Goal: Task Accomplishment & Management: Manage account settings

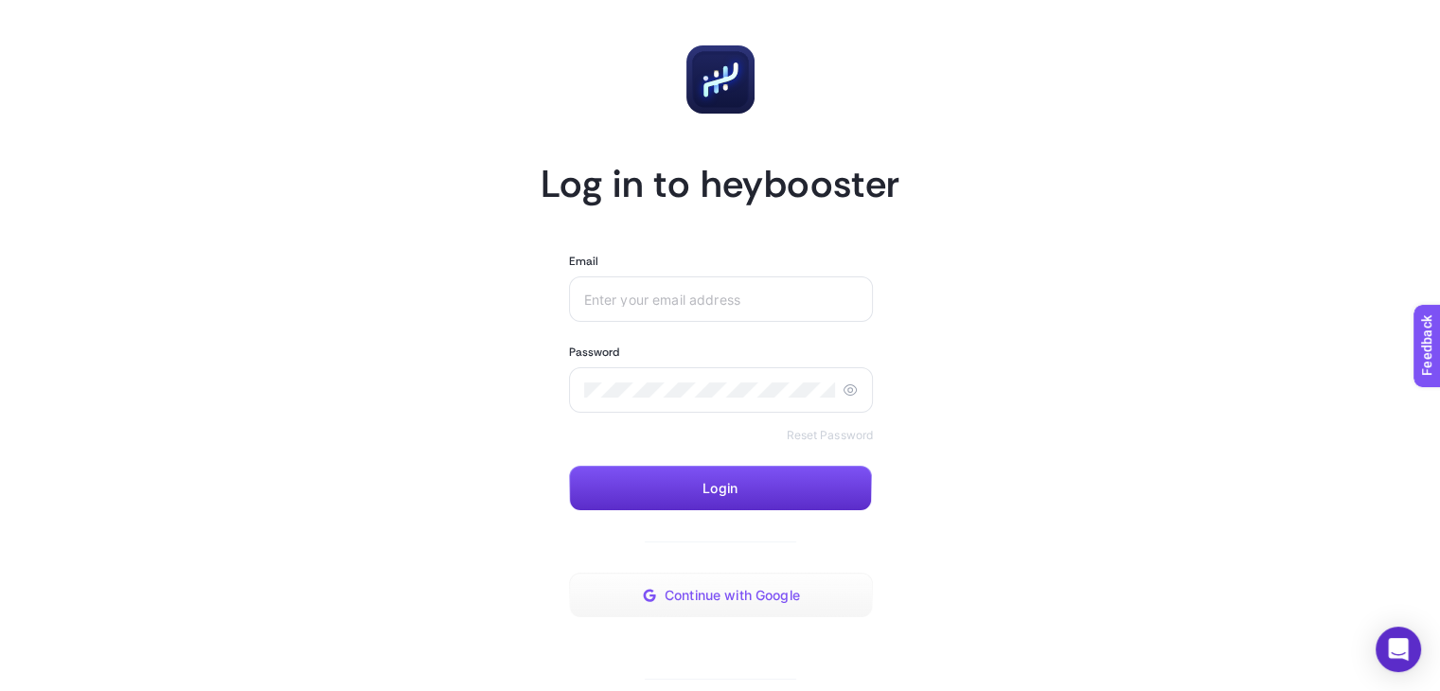
click at [767, 589] on span "Continue with Google" at bounding box center [732, 595] width 135 height 15
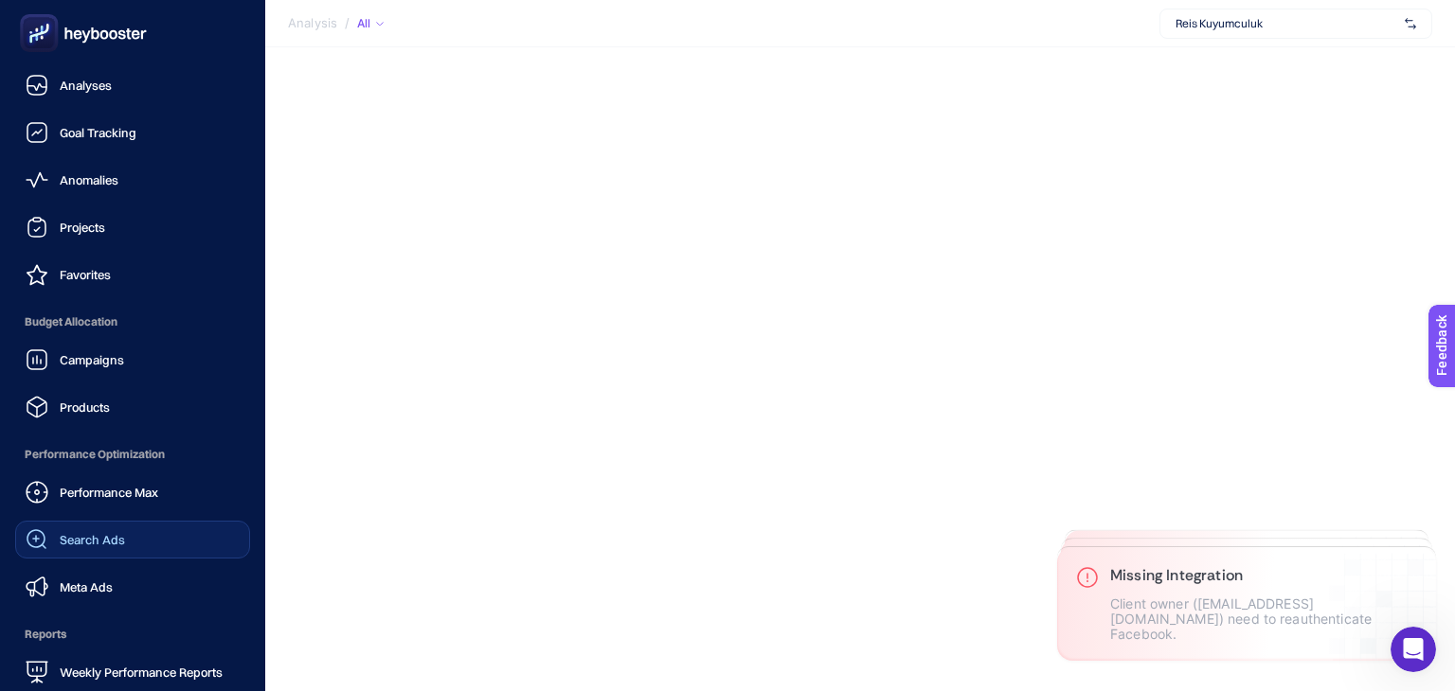
click at [133, 544] on link "Search Ads" at bounding box center [132, 540] width 235 height 38
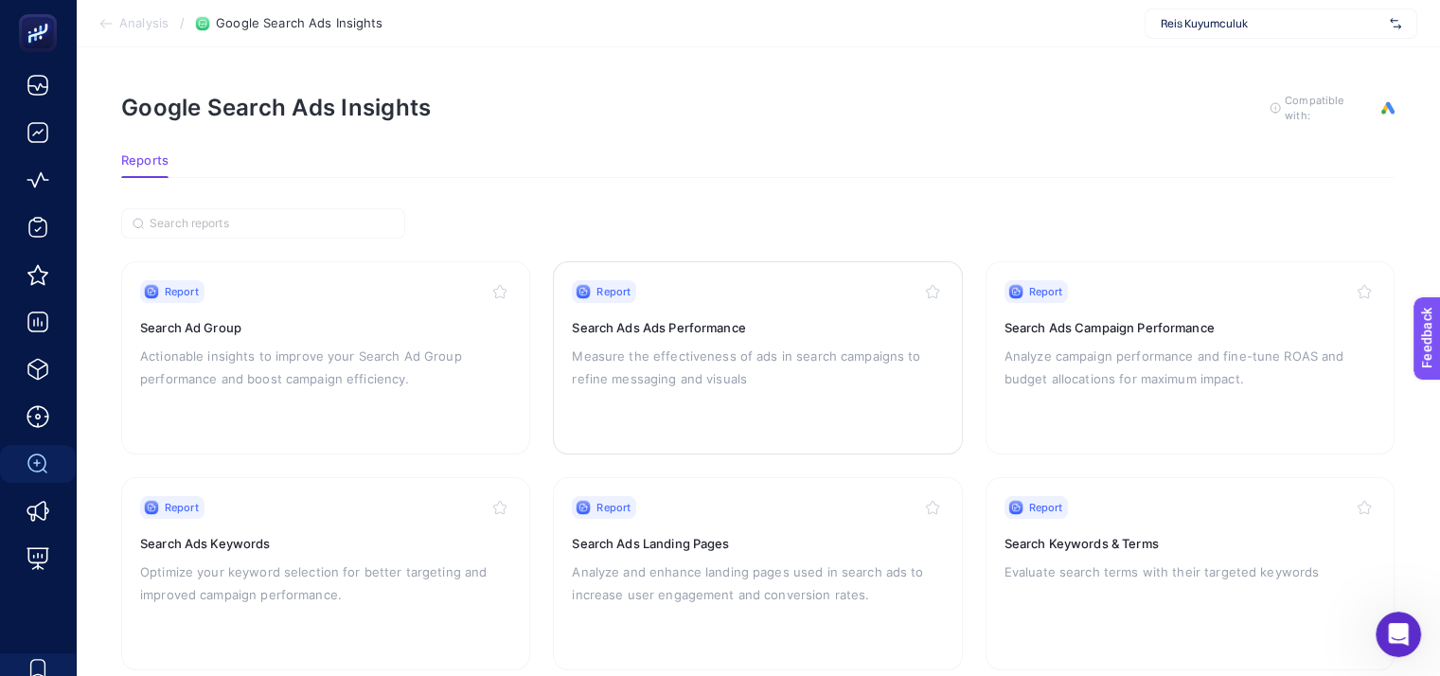
click at [844, 363] on p "Measure the effectiveness of ads in search campaigns to refine messaging and vi…" at bounding box center [757, 367] width 371 height 45
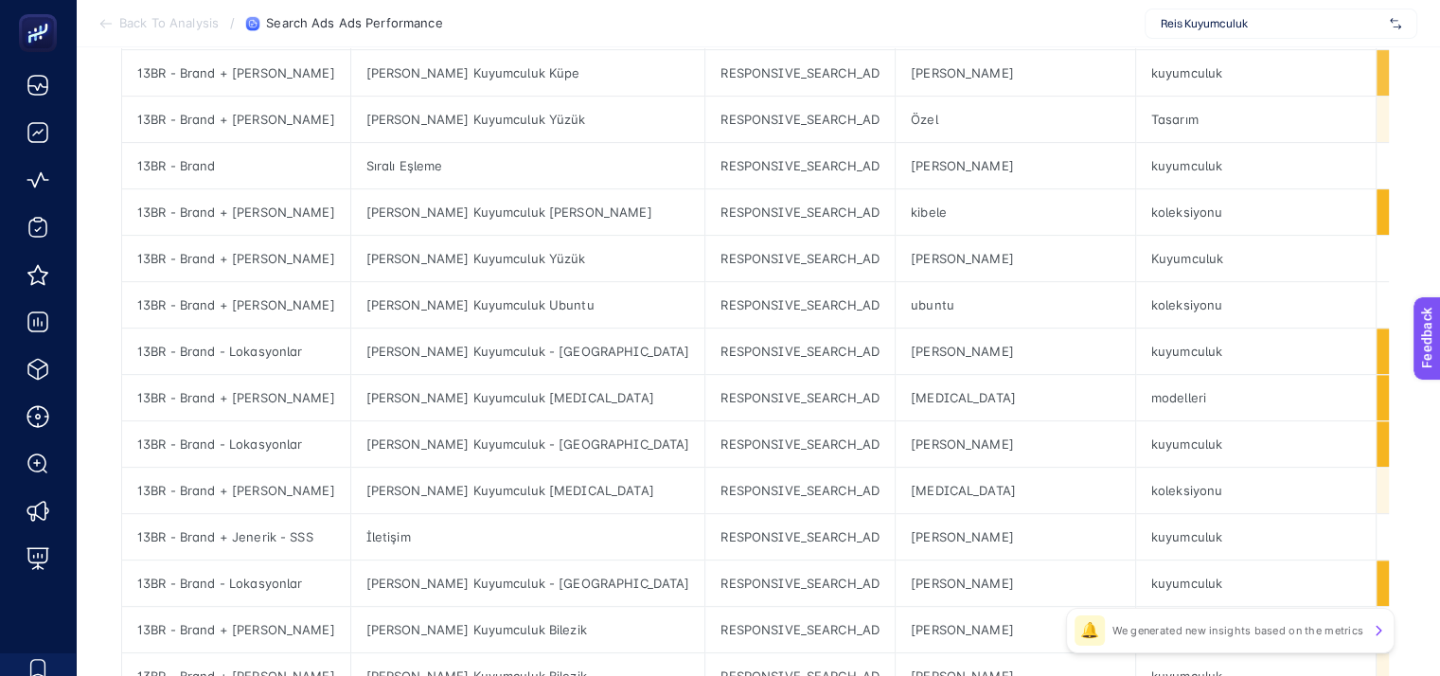
scroll to position [853, 0]
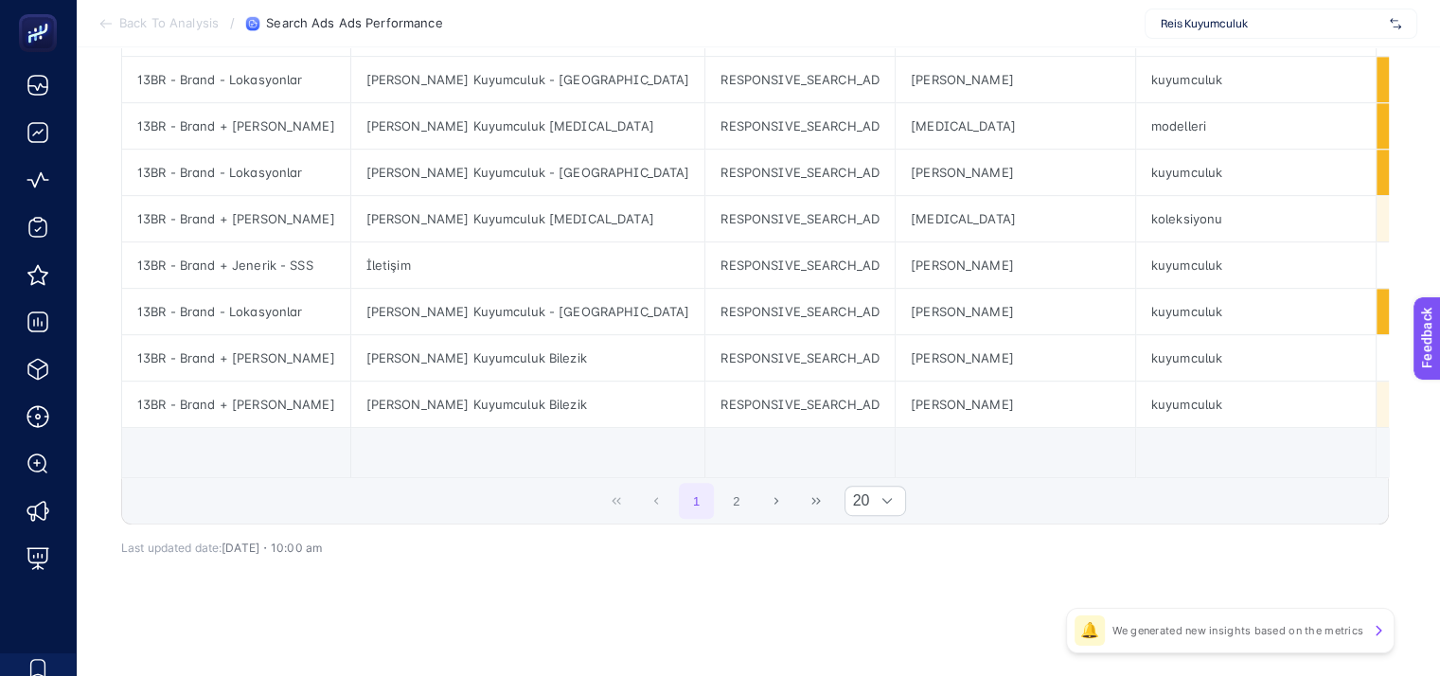
drag, startPoint x: 686, startPoint y: 469, endPoint x: 844, endPoint y: 476, distance: 158.3
click at [895, 443] on td at bounding box center [1015, 453] width 241 height 50
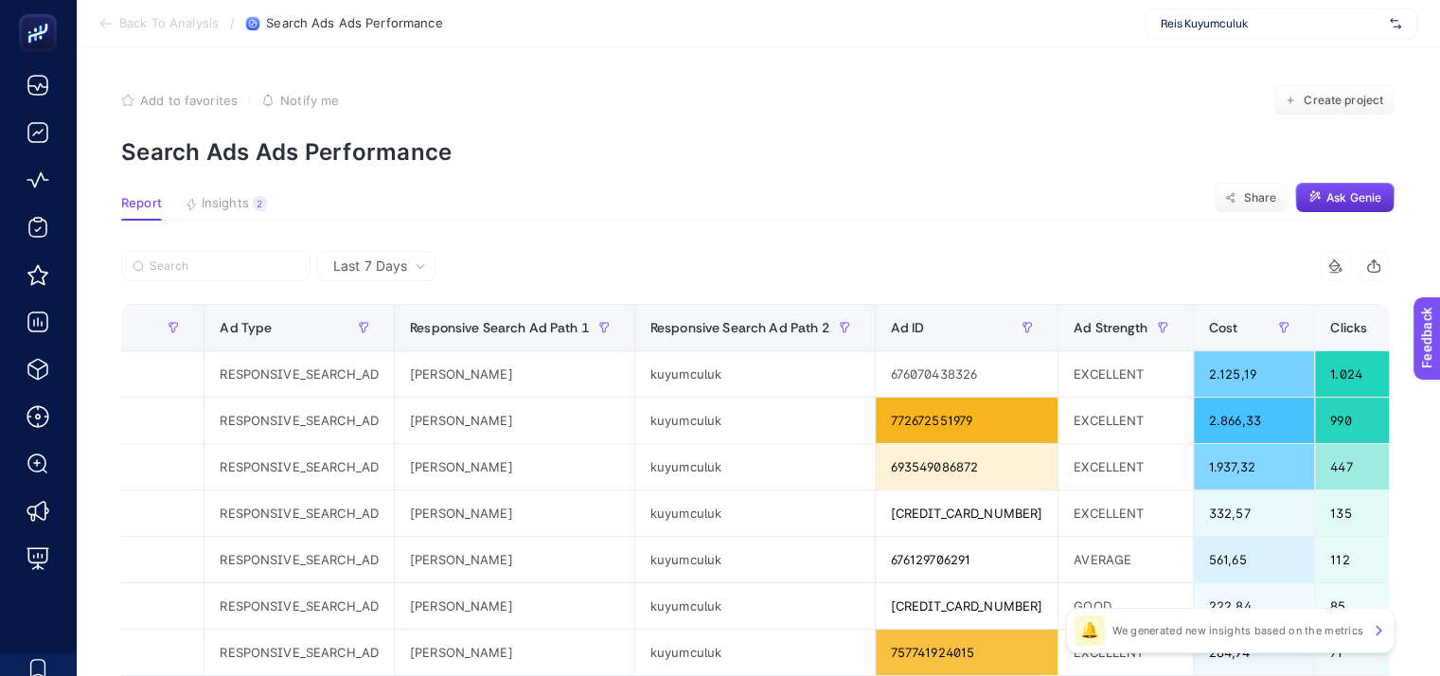
scroll to position [0, 9]
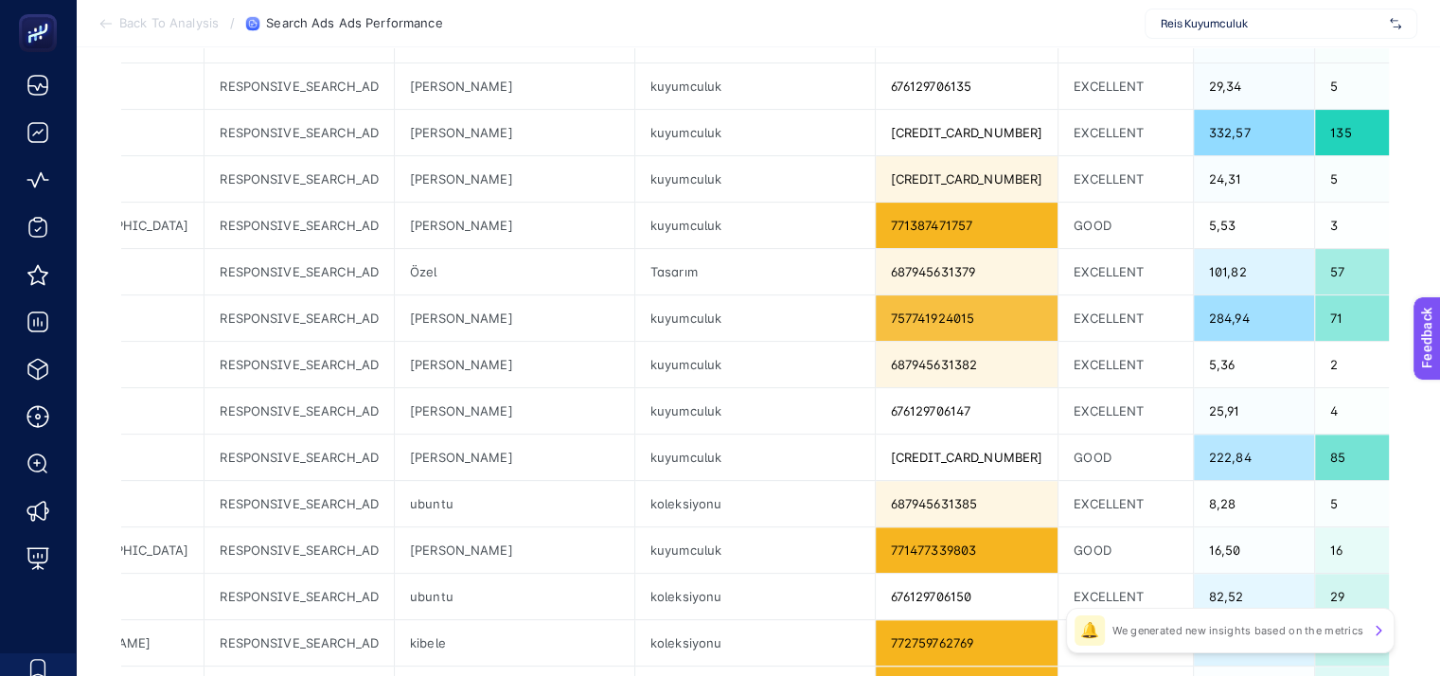
scroll to position [95, 9]
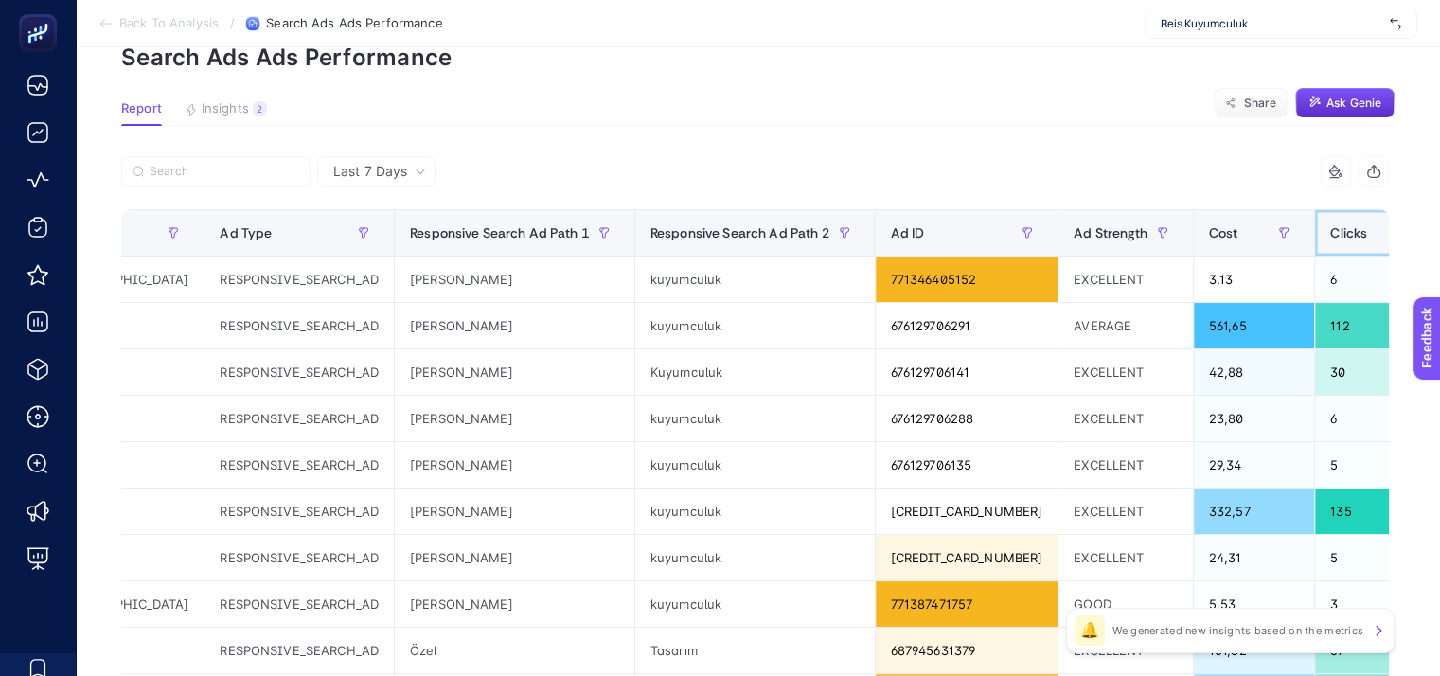
click at [1331, 228] on span "Clicks" at bounding box center [1349, 232] width 37 height 15
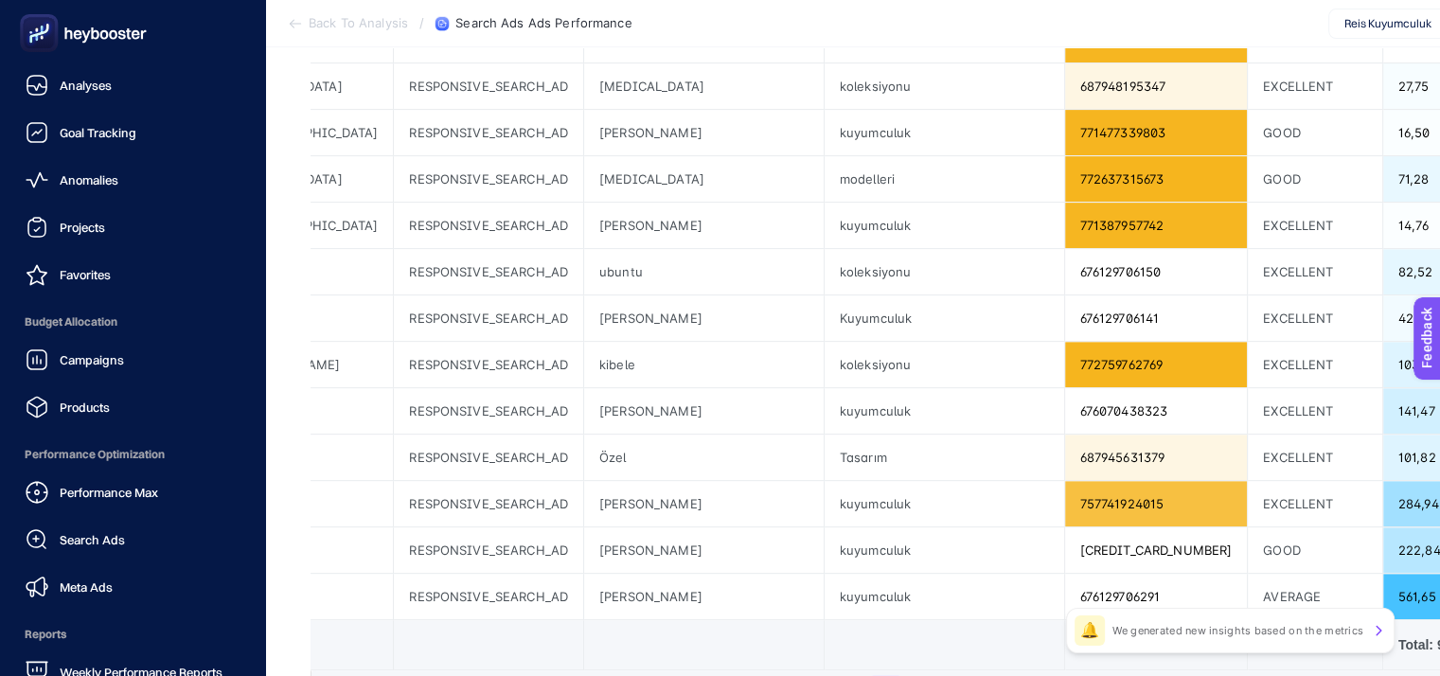
scroll to position [663, 0]
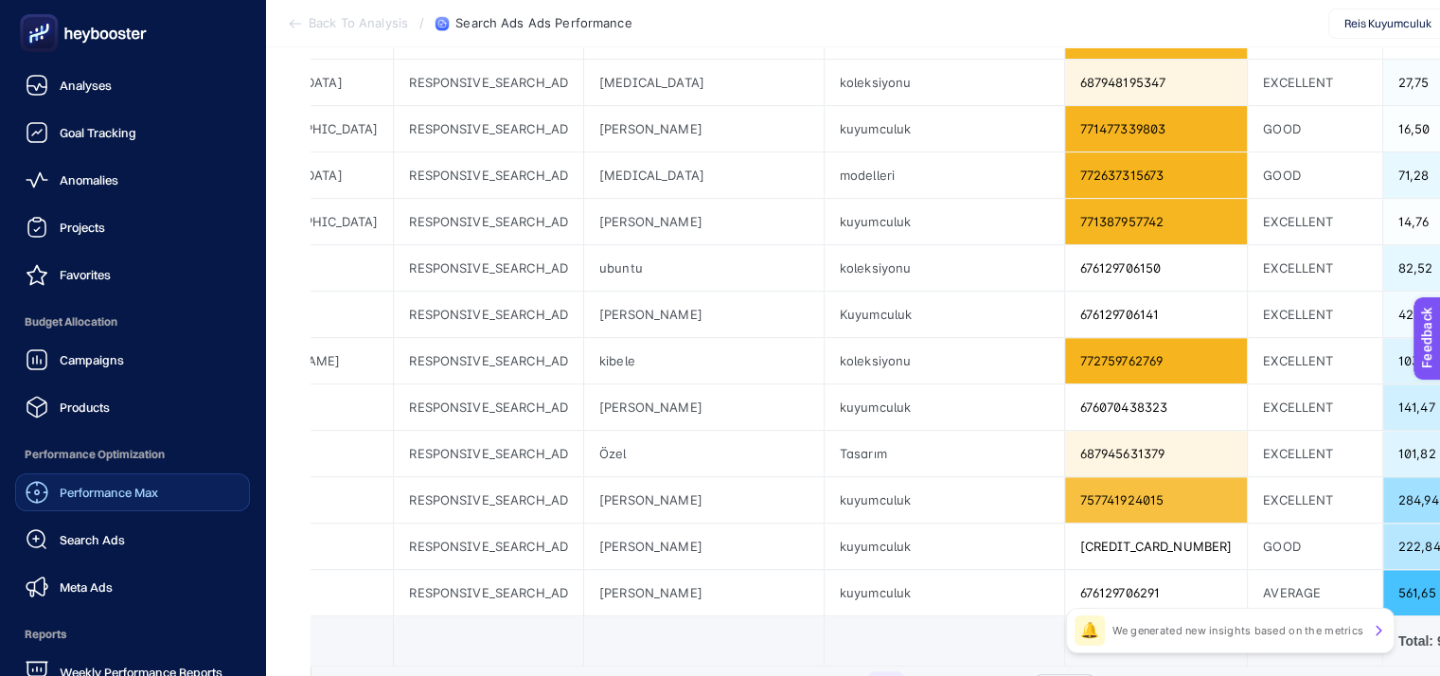
click at [148, 497] on span "Performance Max" at bounding box center [109, 492] width 98 height 15
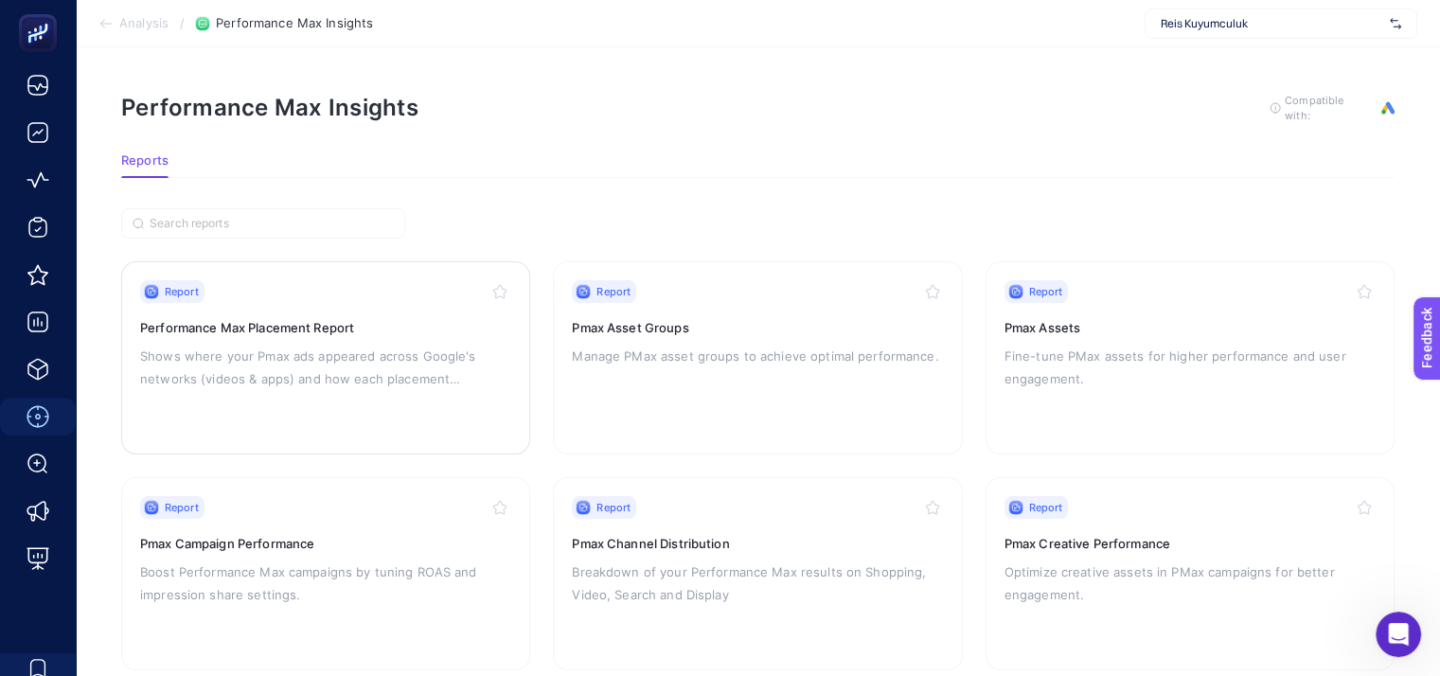
click at [315, 388] on div "Report Performance Max Placement Report Shows where your Pmax ads appeared acro…" at bounding box center [325, 357] width 371 height 155
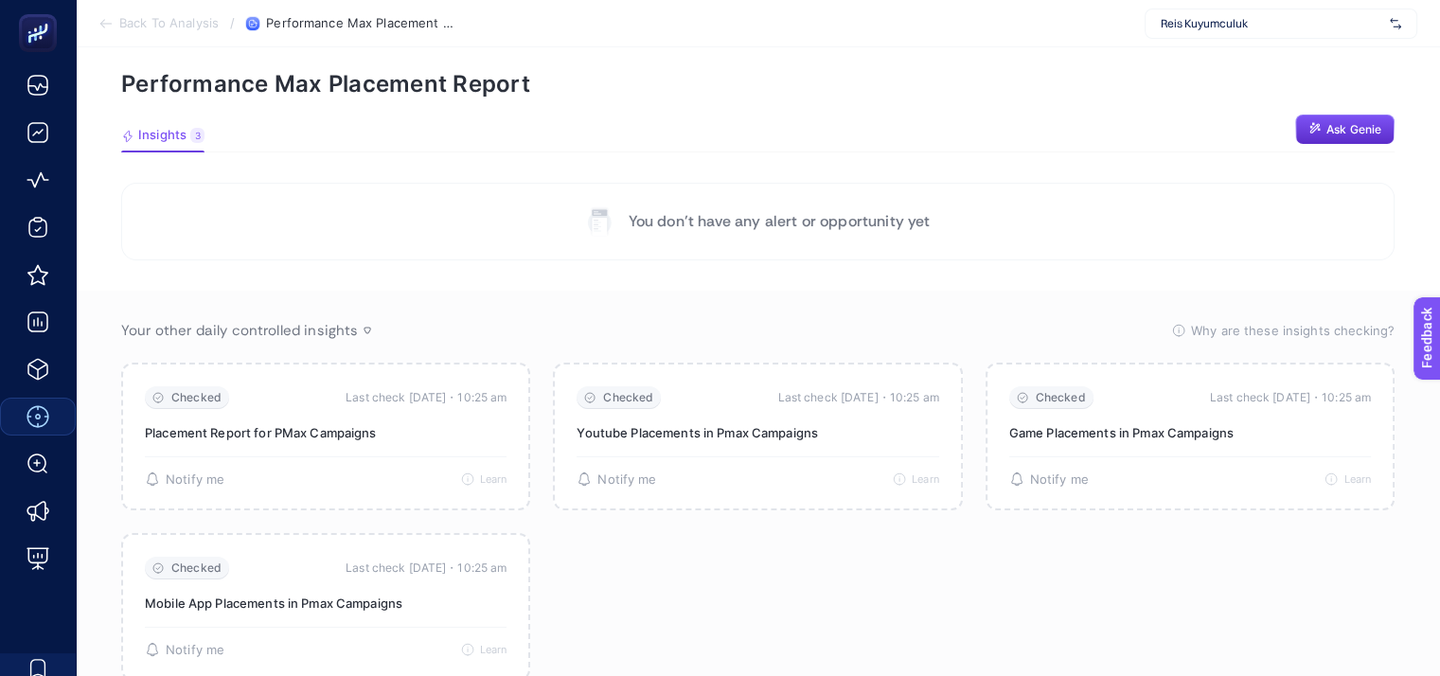
scroll to position [95, 0]
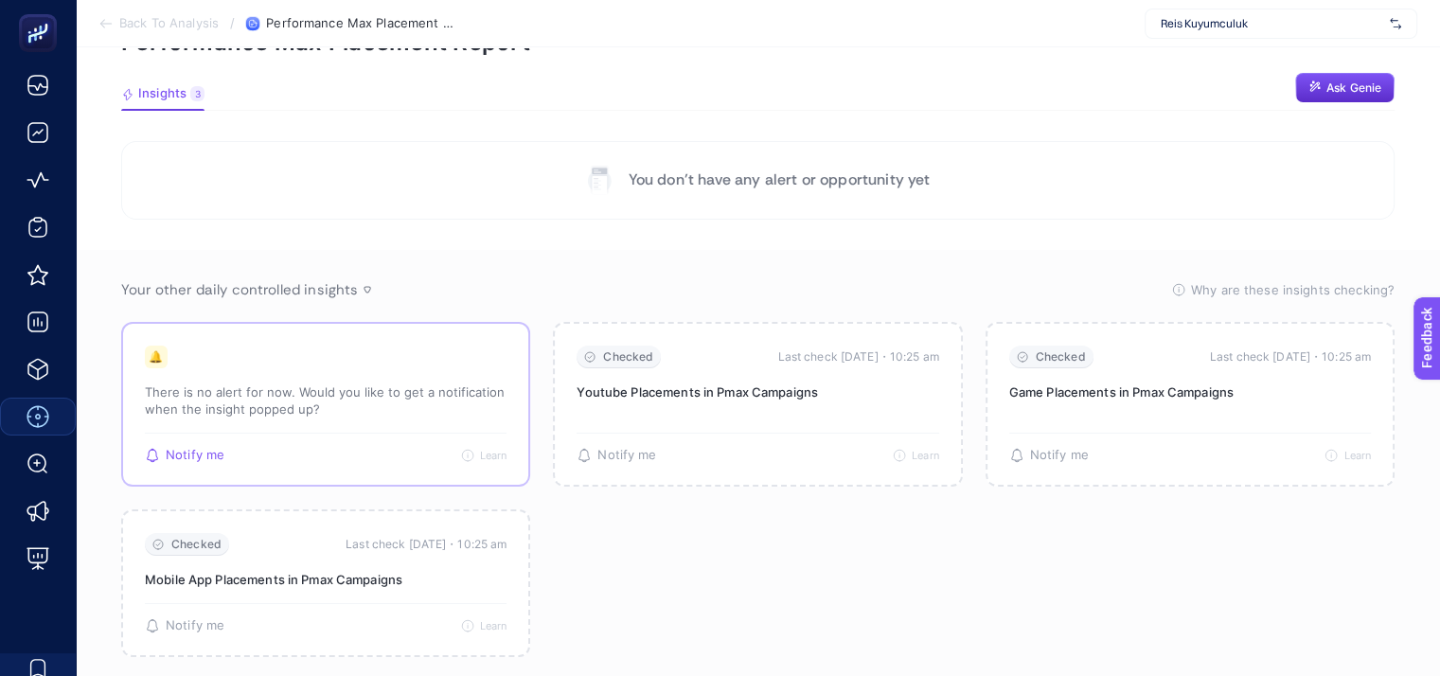
click at [357, 403] on p "There is no alert for now. Would you like to get a notification when the insigh…" at bounding box center [326, 401] width 362 height 34
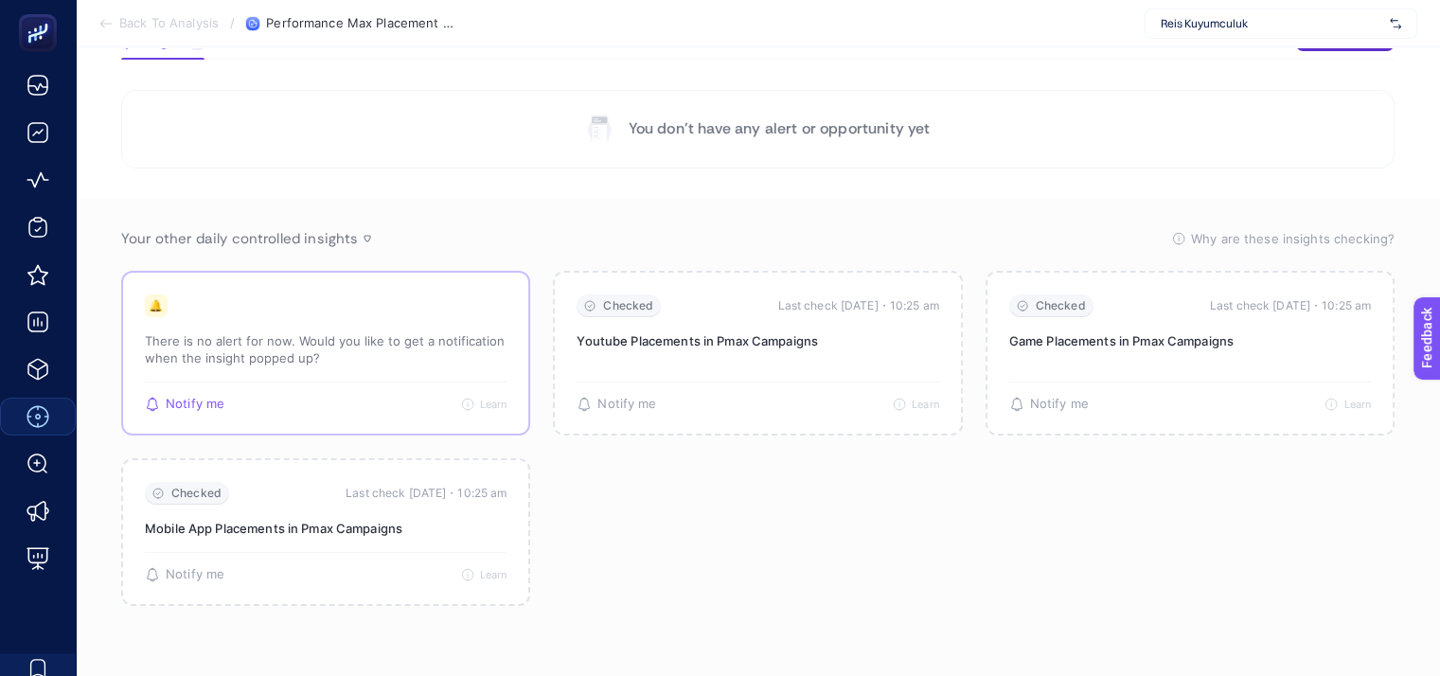
scroll to position [129, 0]
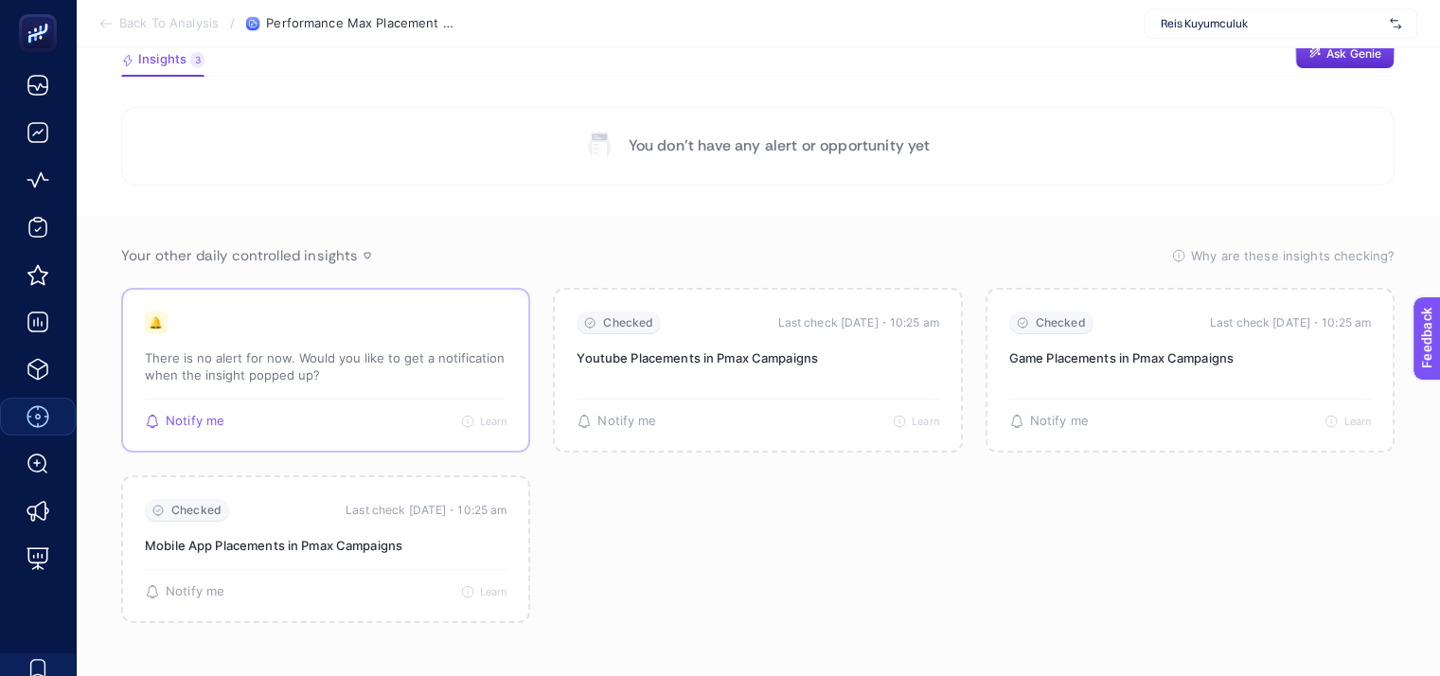
click at [203, 418] on span "Notify me" at bounding box center [195, 421] width 59 height 15
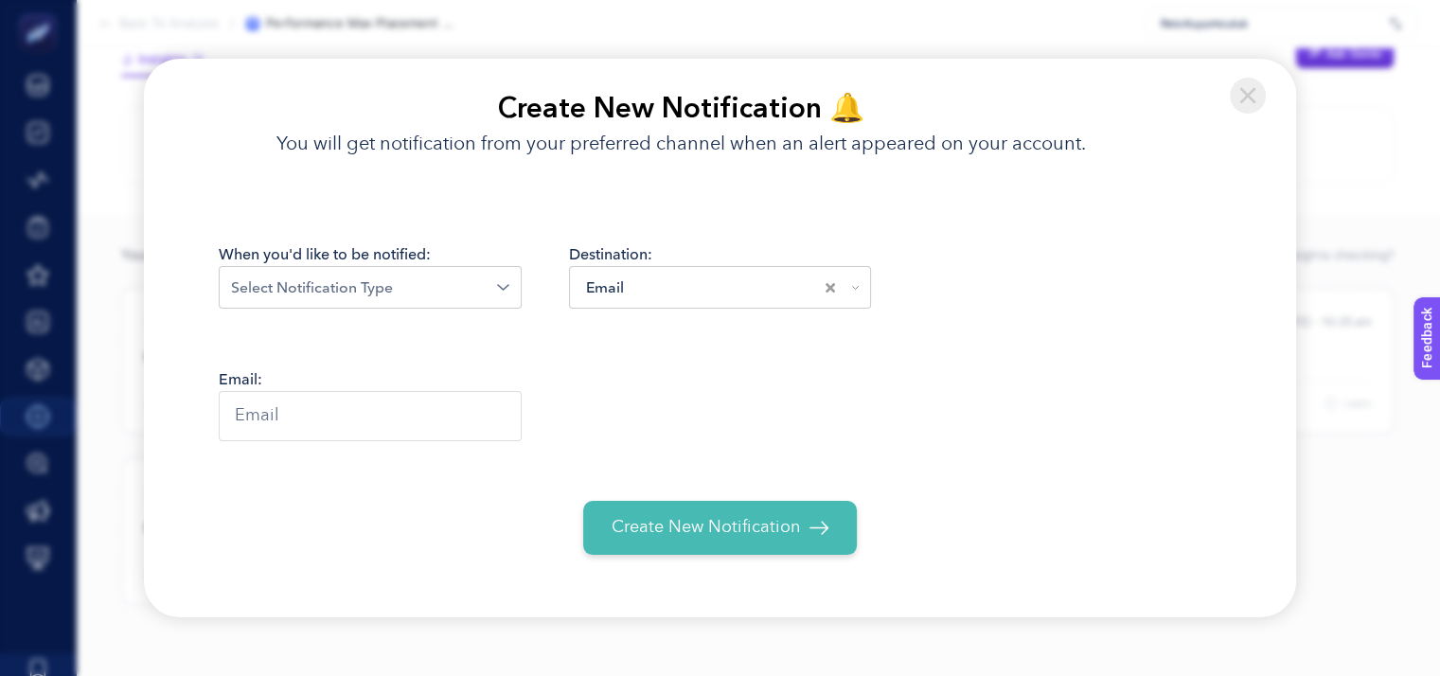
click at [1246, 96] on img at bounding box center [1248, 96] width 36 height 36
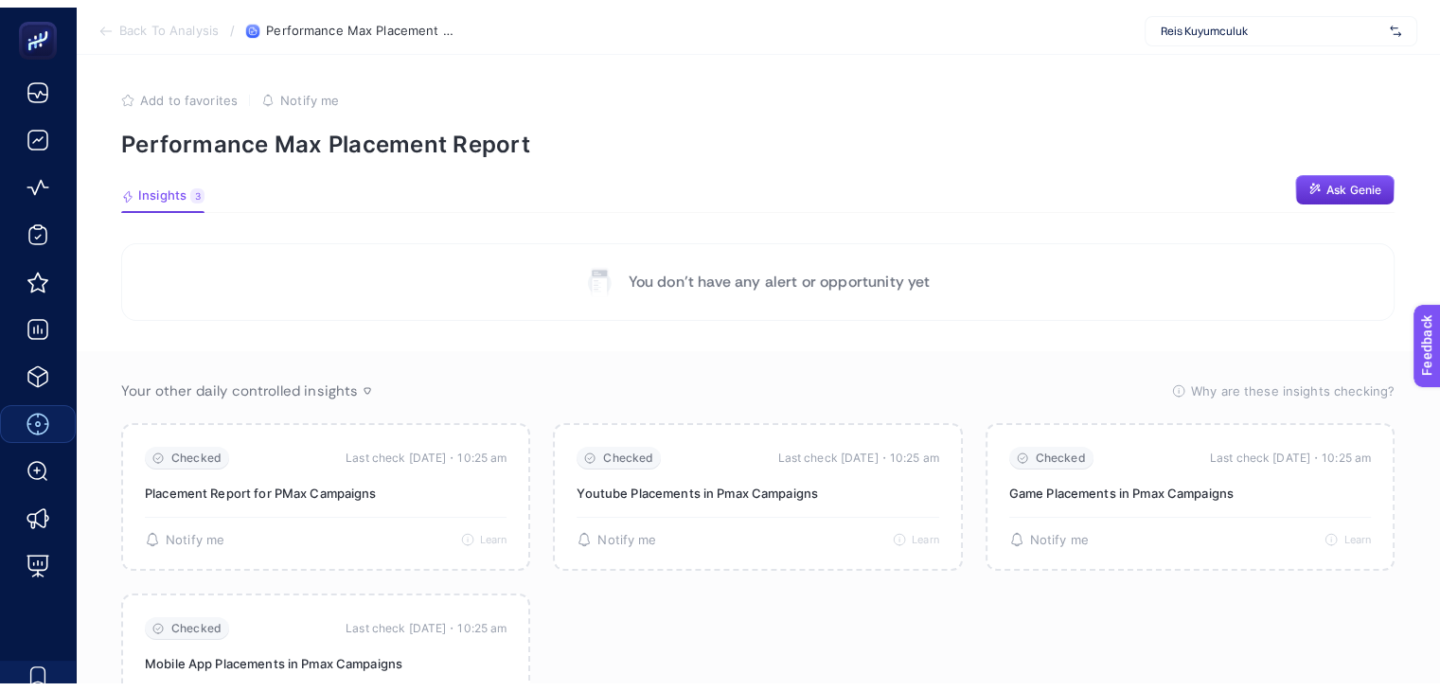
scroll to position [0, 0]
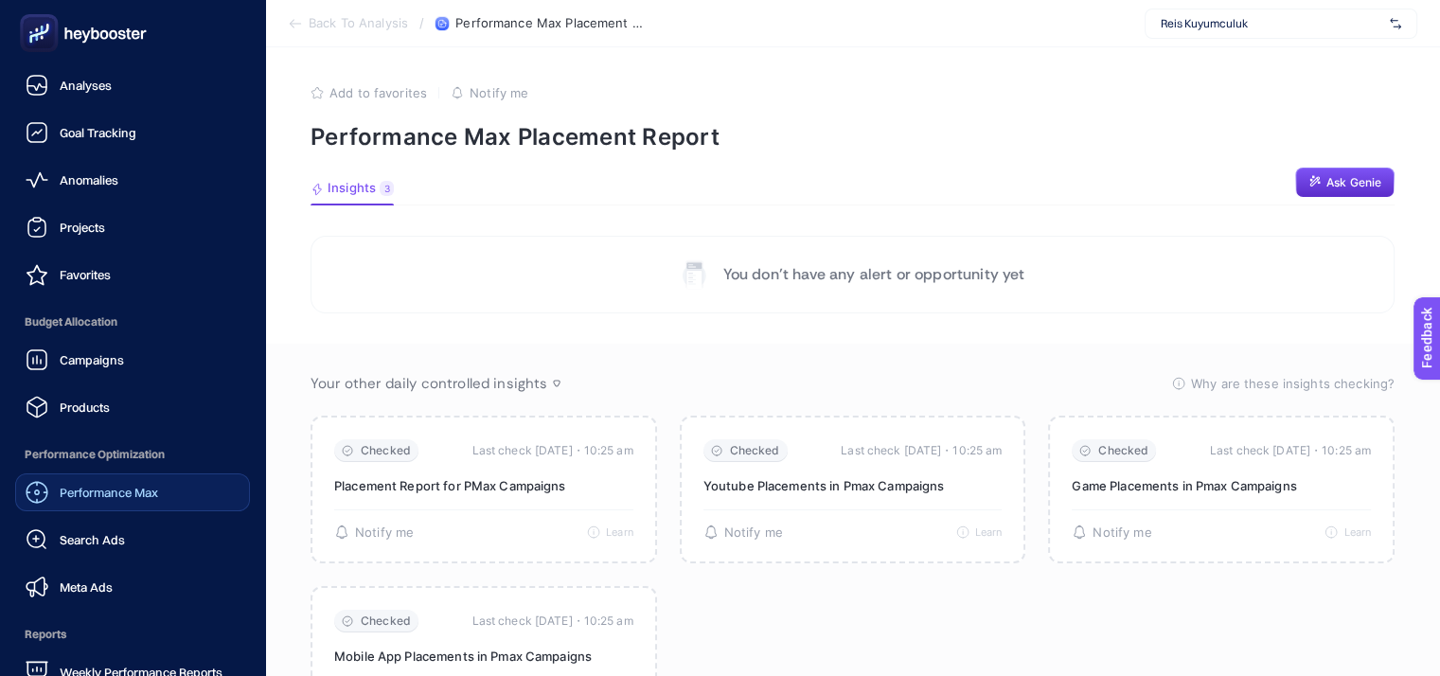
click at [98, 493] on span "Performance Max" at bounding box center [109, 492] width 98 height 15
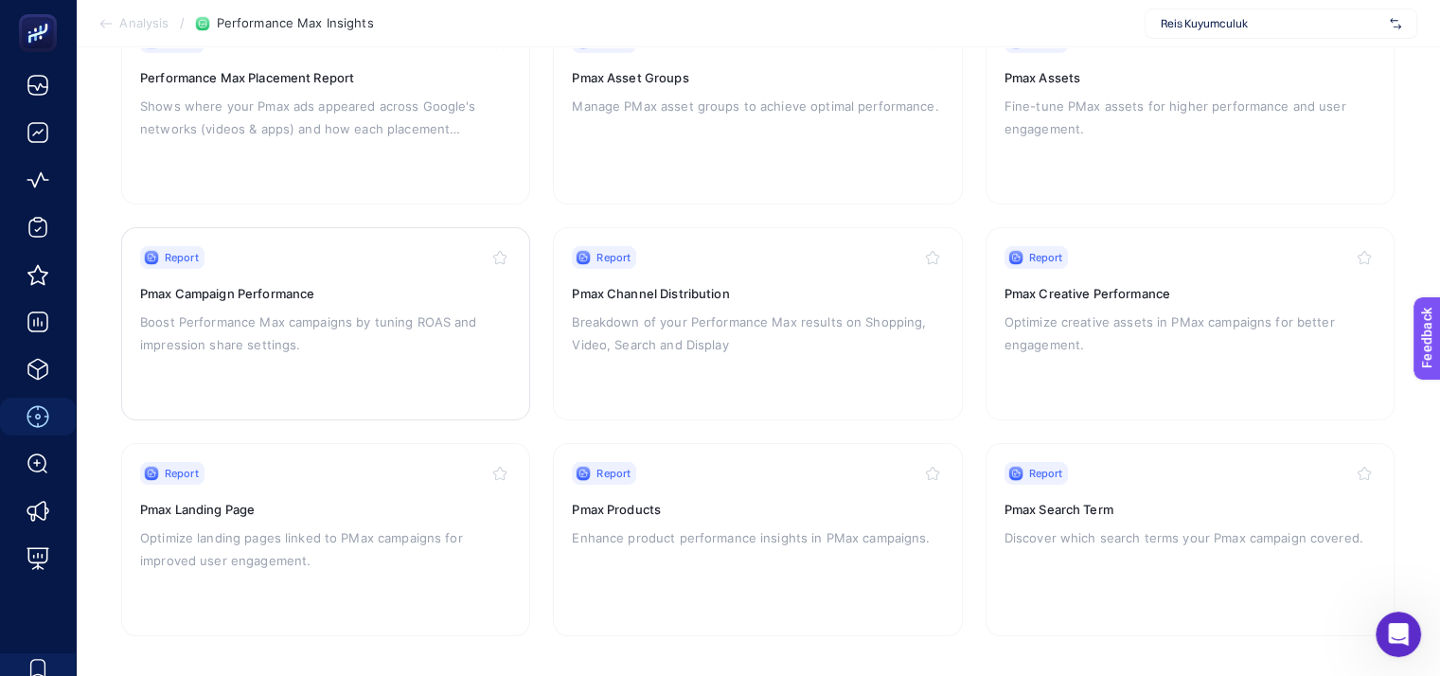
scroll to position [252, 0]
click at [1126, 525] on p "Discover which search terms your Pmax campaign covered." at bounding box center [1190, 536] width 371 height 23
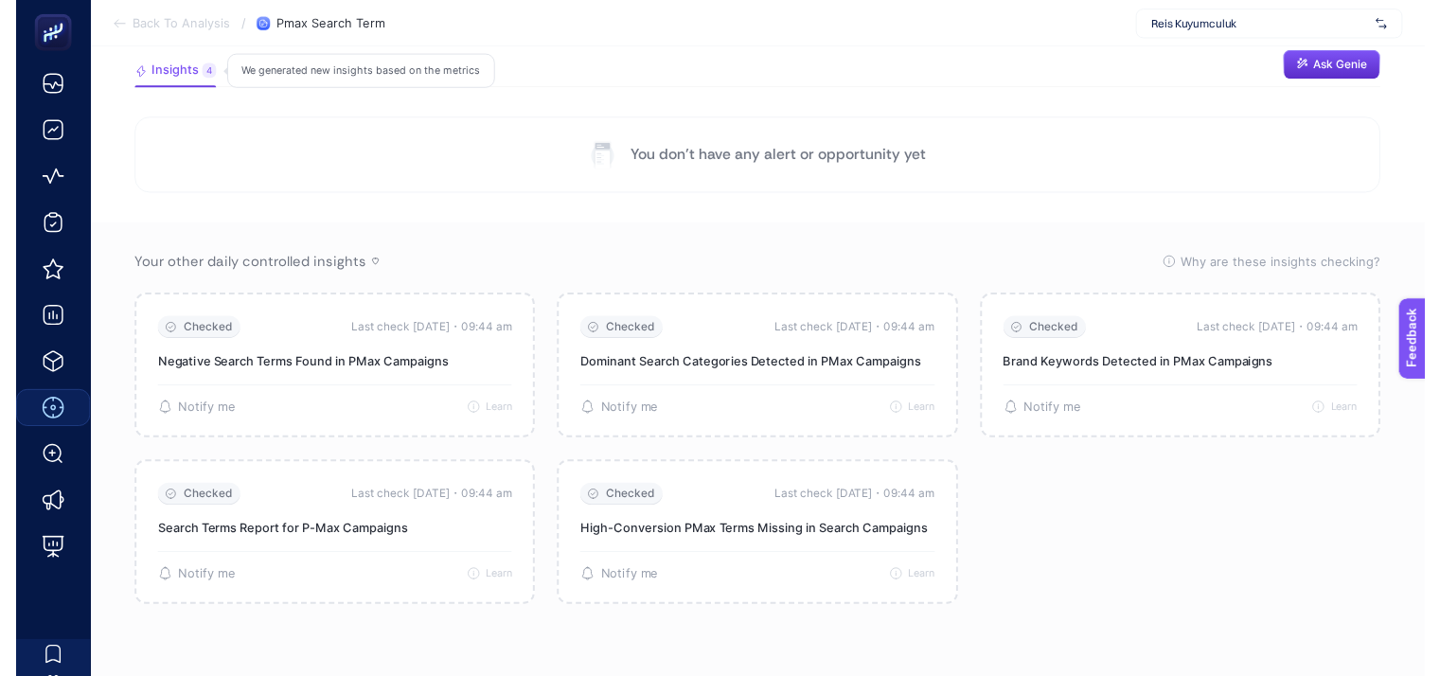
scroll to position [129, 0]
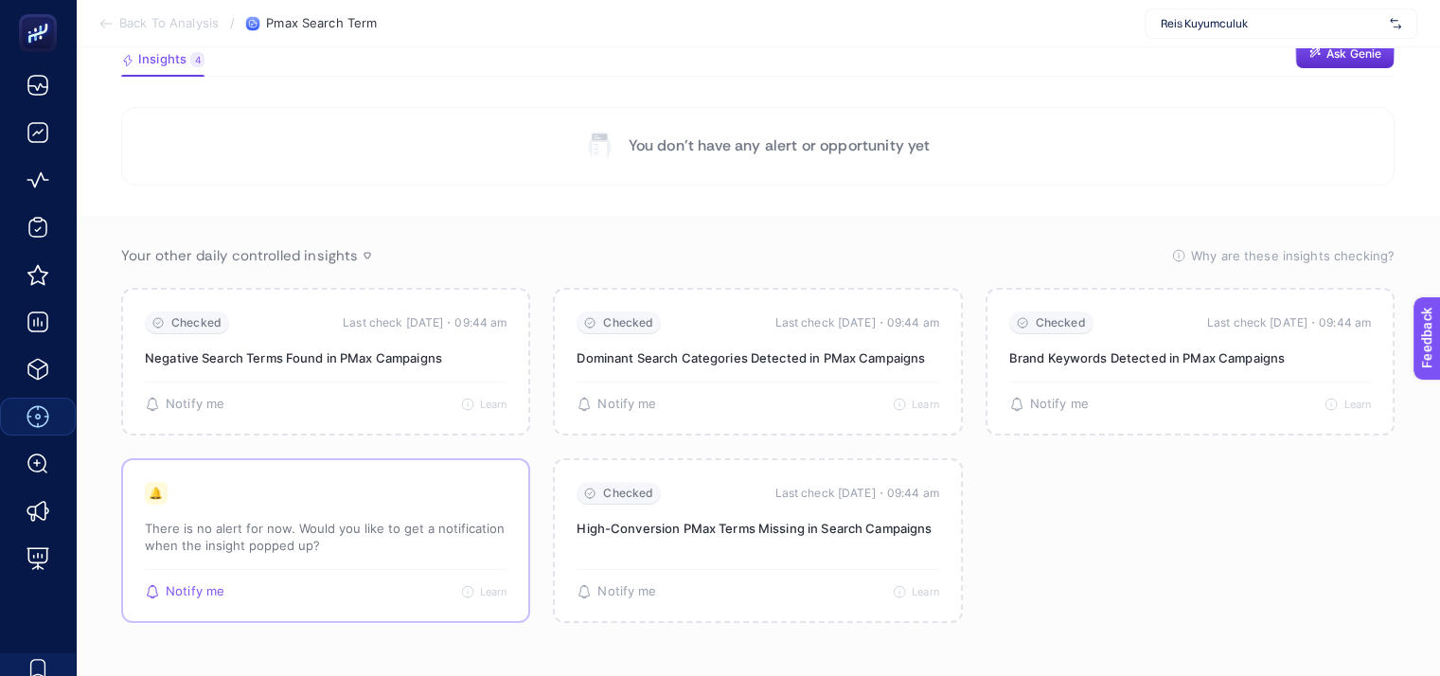
click at [308, 531] on p "There is no alert for now. Would you like to get a notification when the insigh…" at bounding box center [326, 537] width 362 height 34
click at [201, 593] on span "Notify me" at bounding box center [195, 591] width 59 height 15
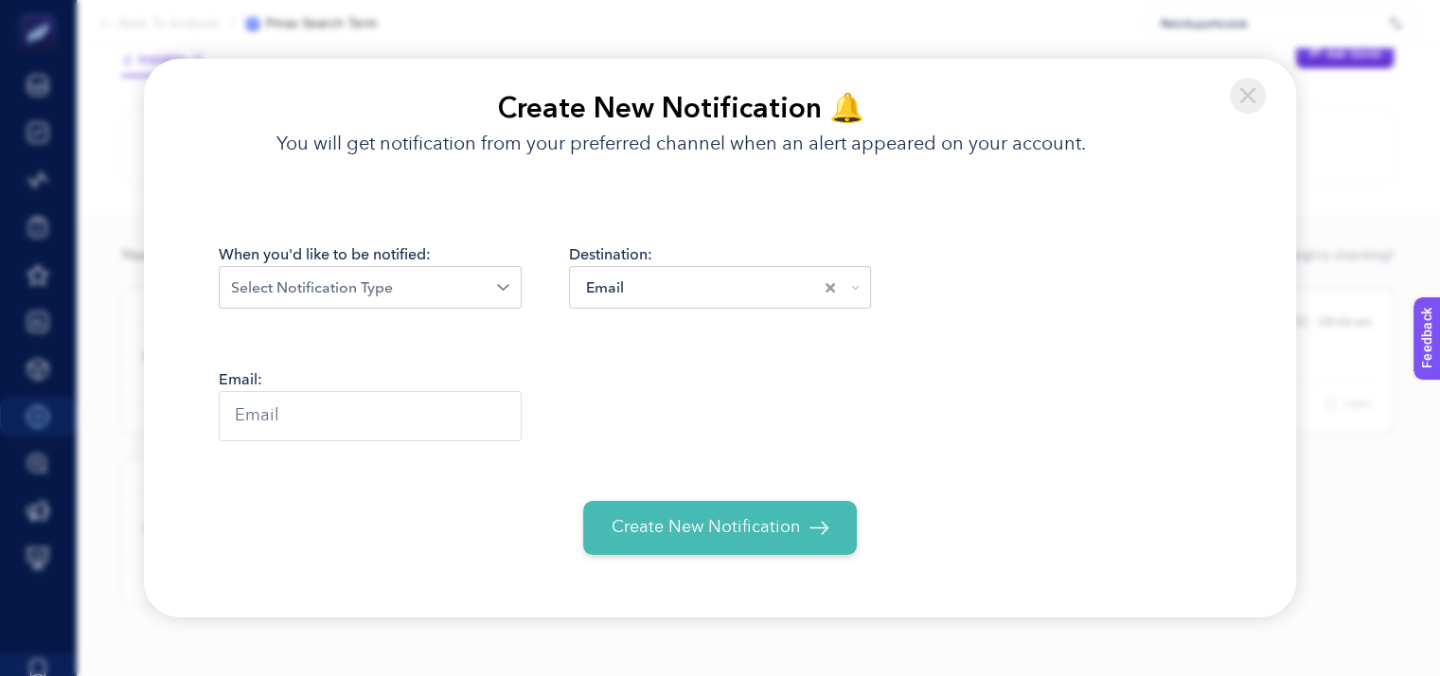
click at [459, 290] on input "Search for option" at bounding box center [364, 288] width 266 height 23
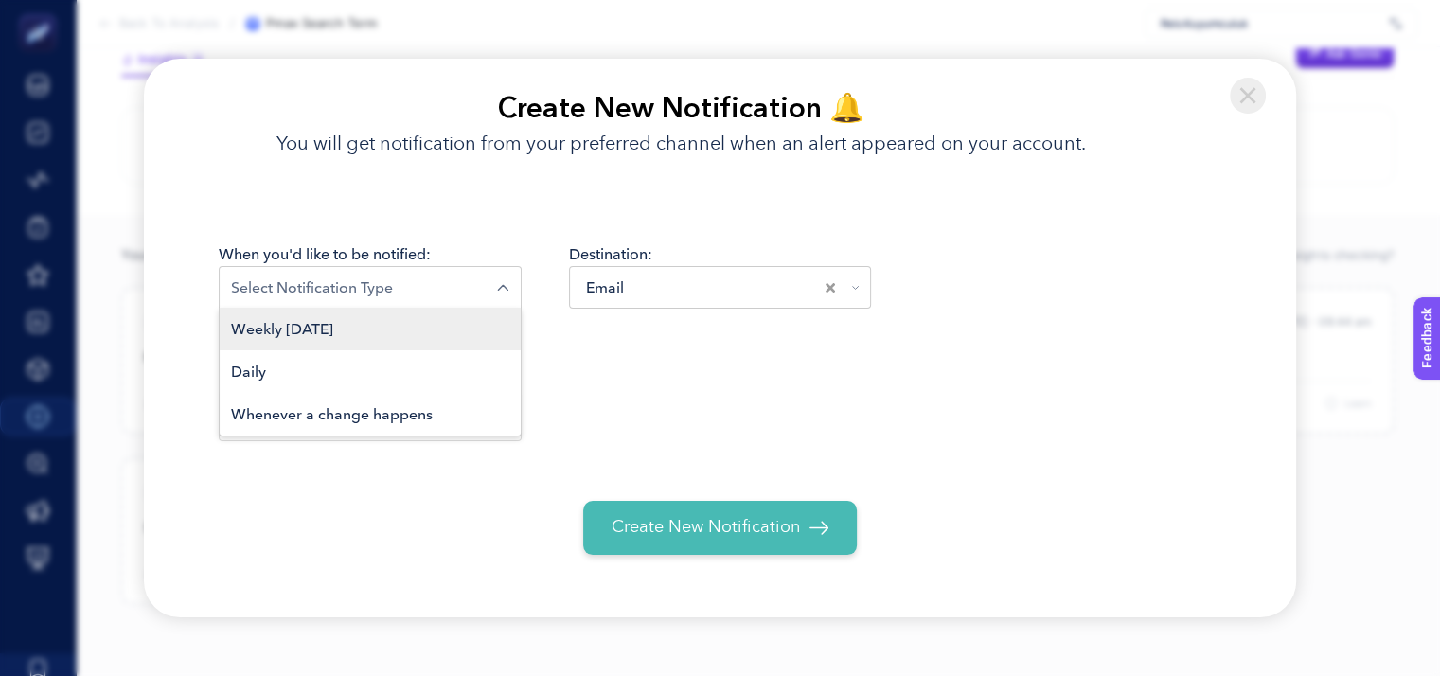
click at [394, 327] on li "Weekly [DATE]" at bounding box center [370, 329] width 301 height 43
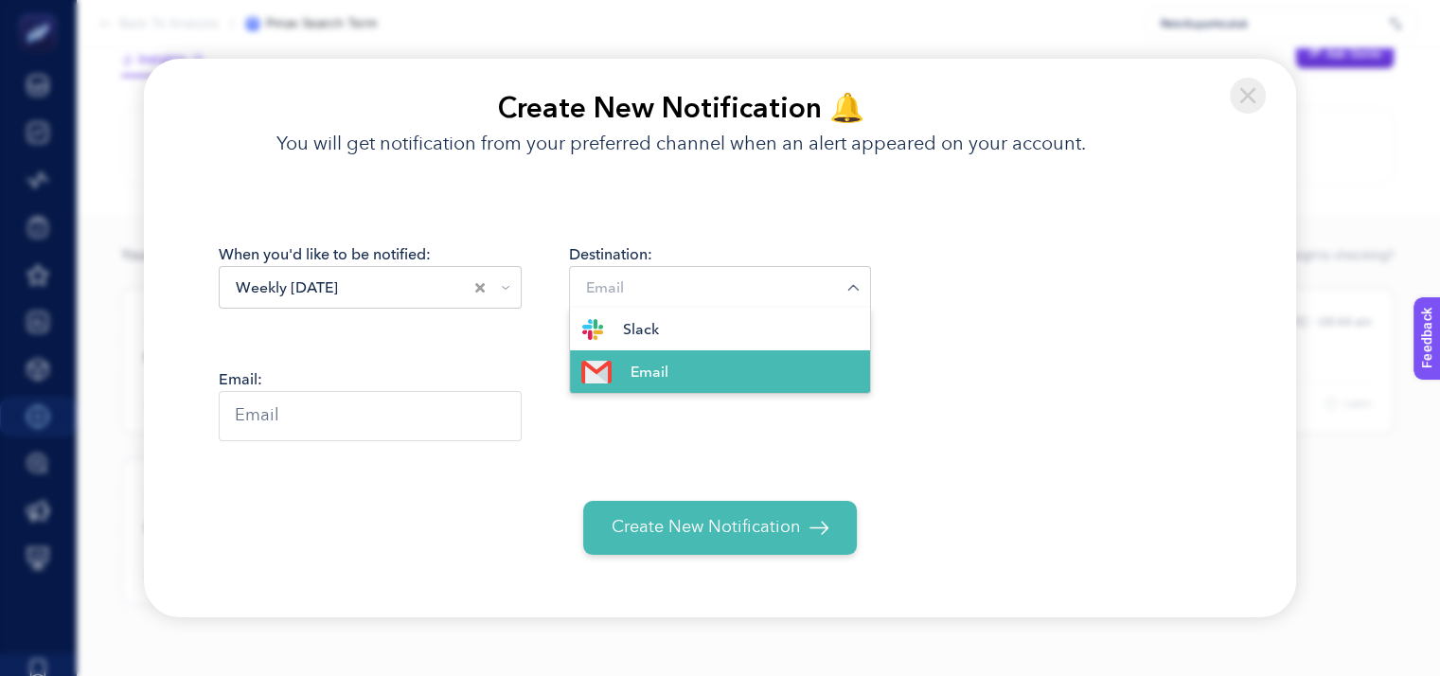
click at [739, 285] on input "Search for option" at bounding box center [714, 288] width 266 height 23
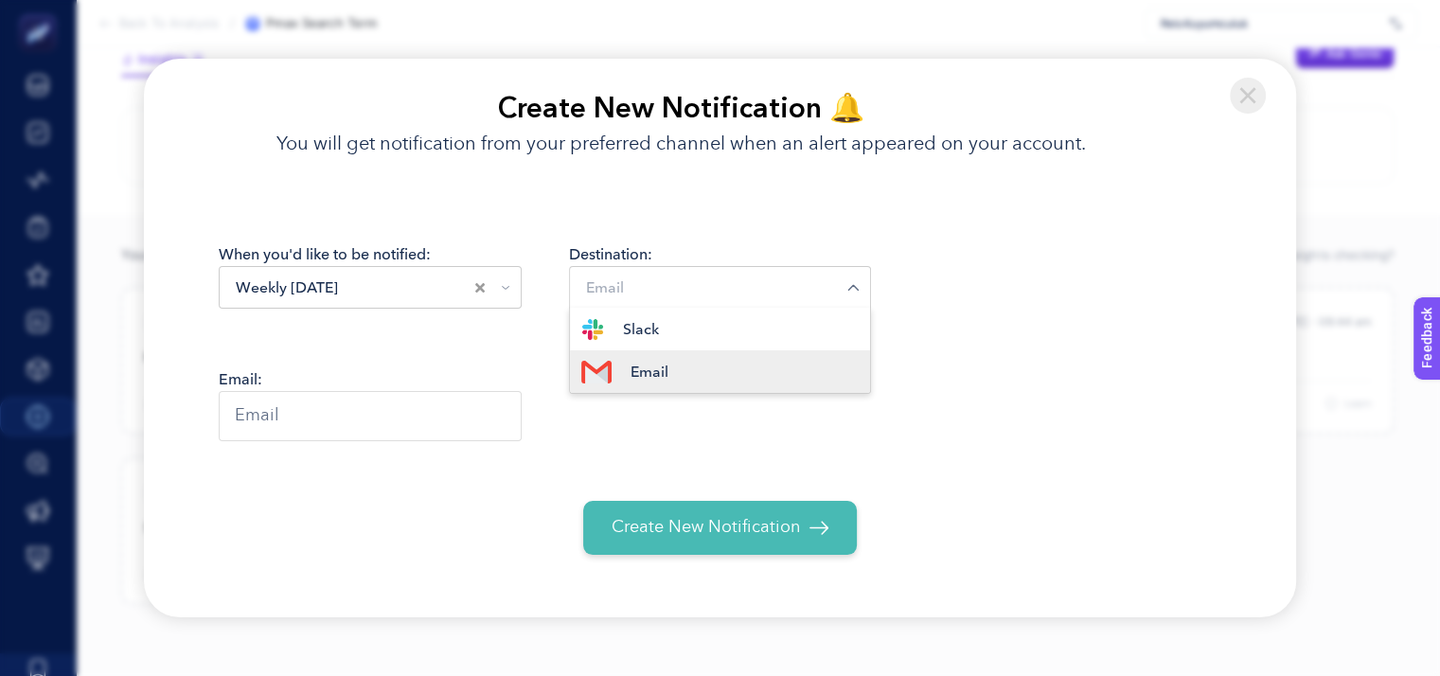
click at [682, 381] on li "Email" at bounding box center [720, 371] width 301 height 43
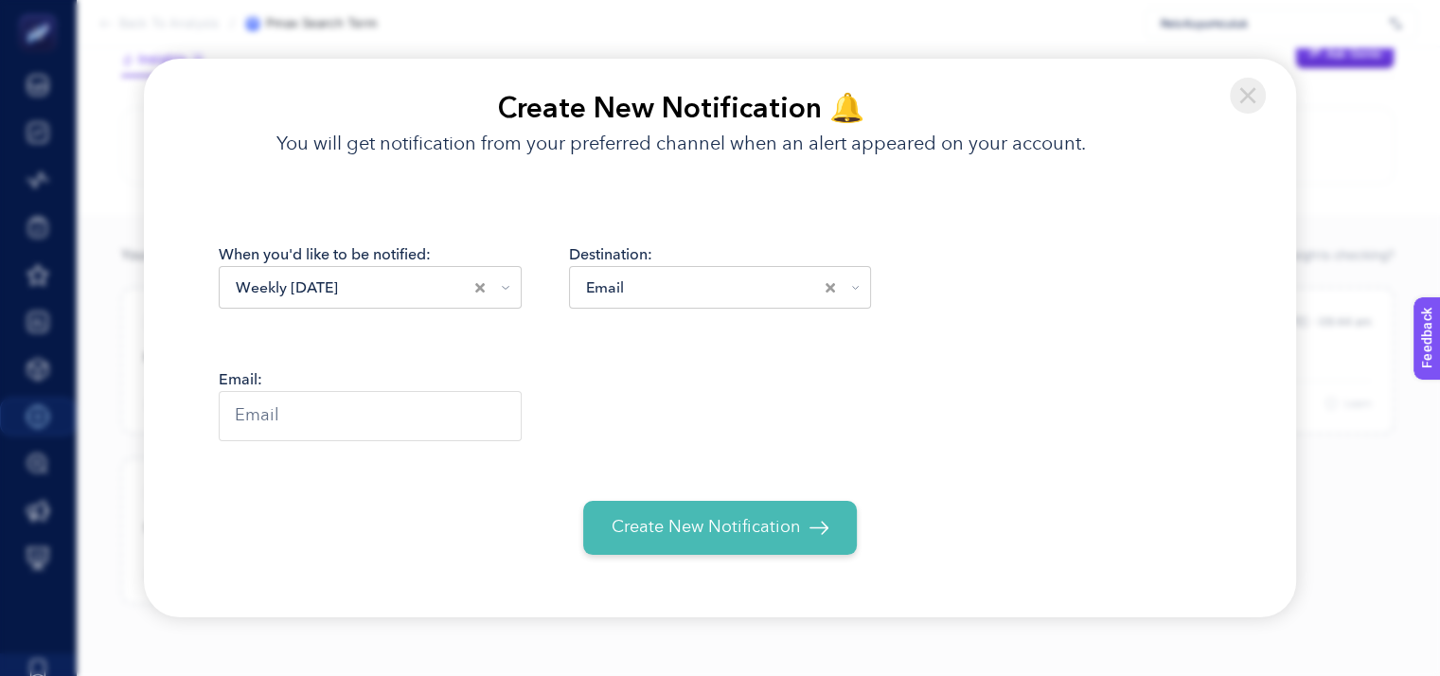
click at [429, 424] on input "text" at bounding box center [370, 416] width 303 height 50
type input "[EMAIL_ADDRESS][DOMAIN_NAME]"
click at [712, 531] on span "Create New Notification" at bounding box center [706, 528] width 188 height 26
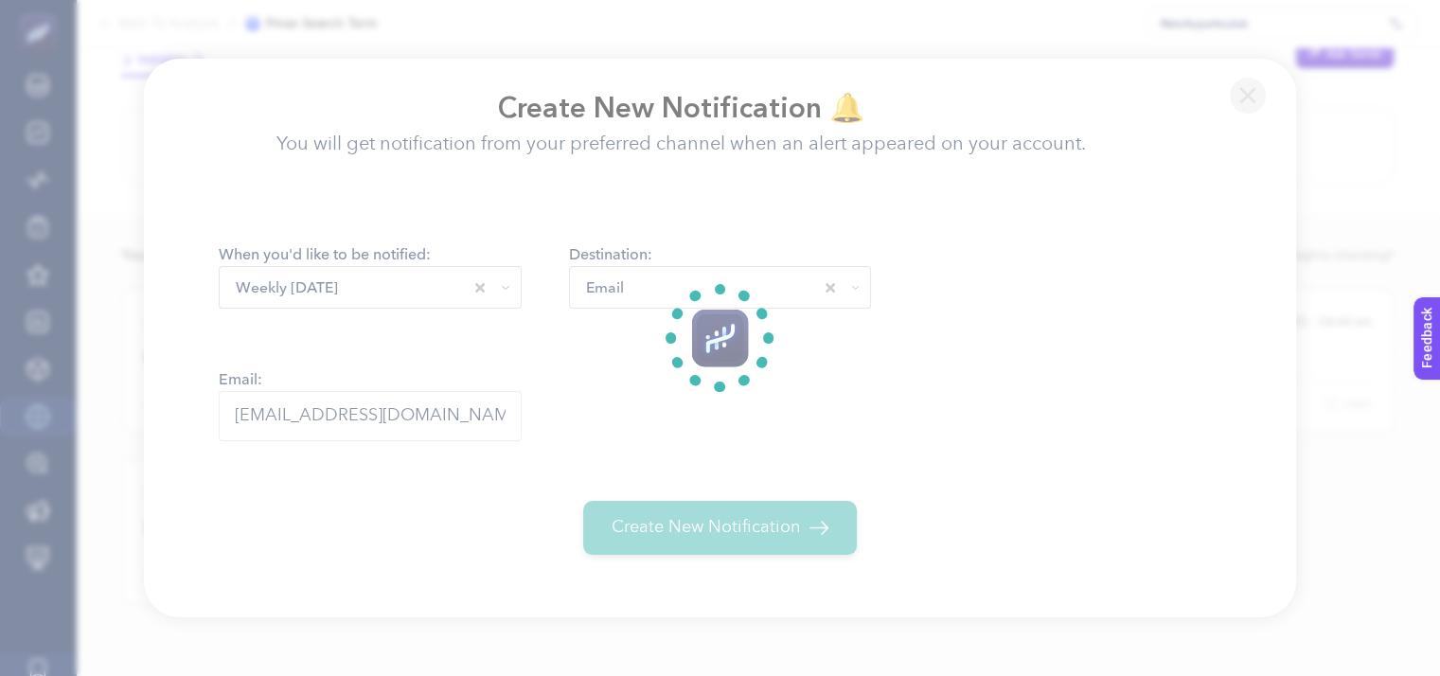
click at [796, 511] on section at bounding box center [720, 338] width 1440 height 676
click at [1252, 98] on section at bounding box center [720, 338] width 1440 height 676
click at [1344, 279] on section at bounding box center [720, 338] width 1440 height 676
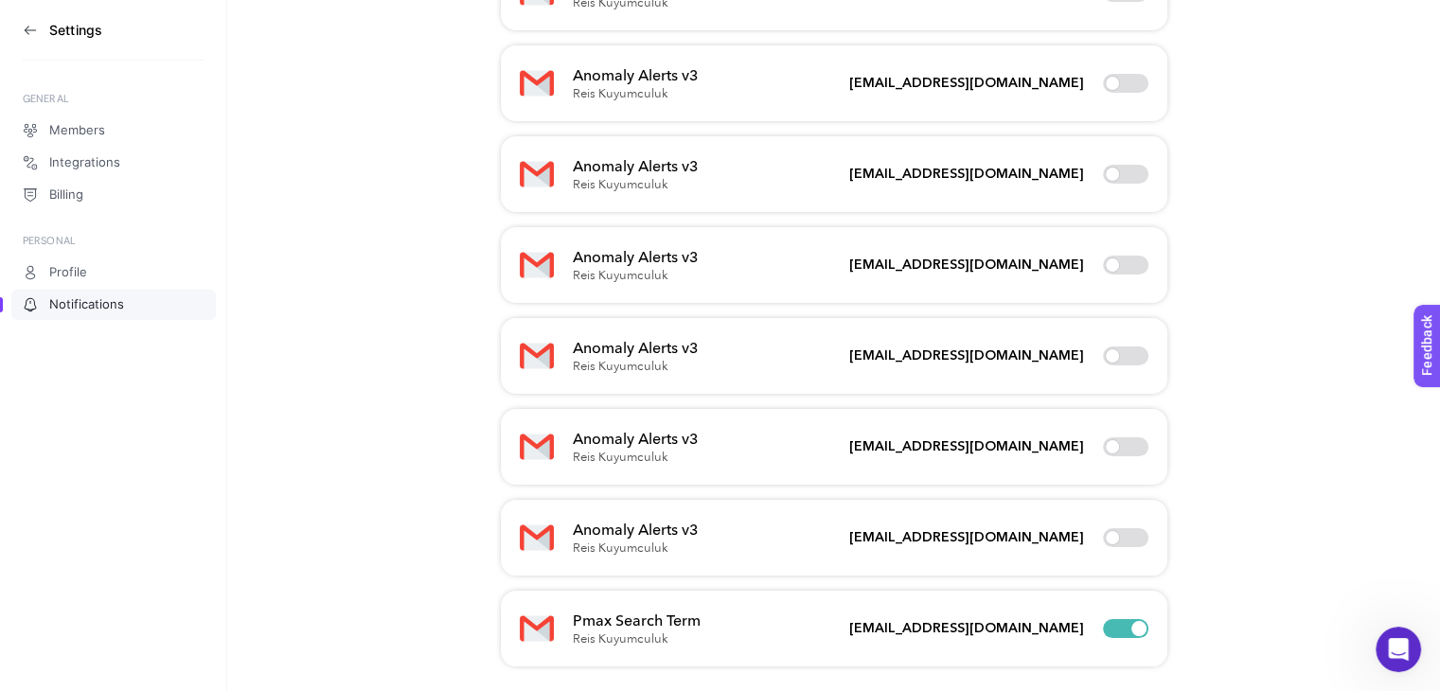
scroll to position [2017, 0]
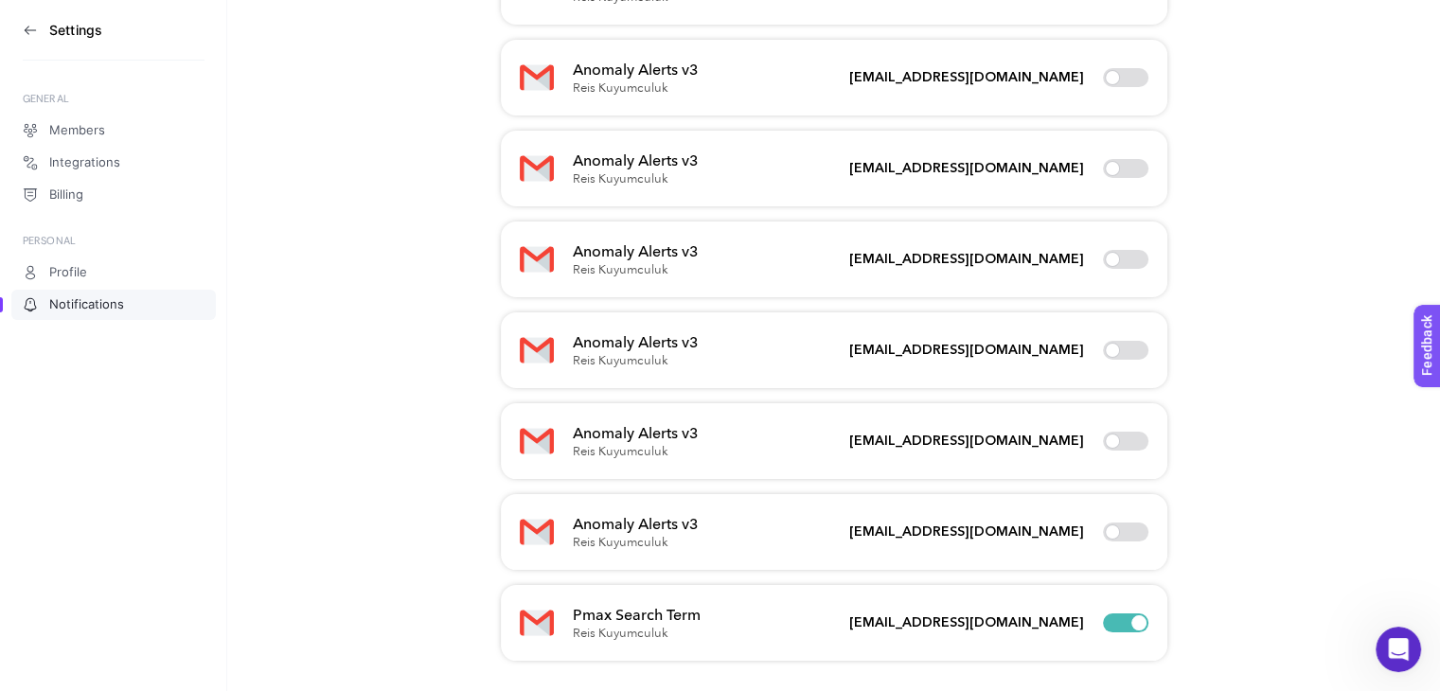
click at [1131, 624] on div at bounding box center [1125, 623] width 45 height 19
click at [1103, 624] on input "checkbox" at bounding box center [1102, 623] width 1 height 1
checkbox input "false"
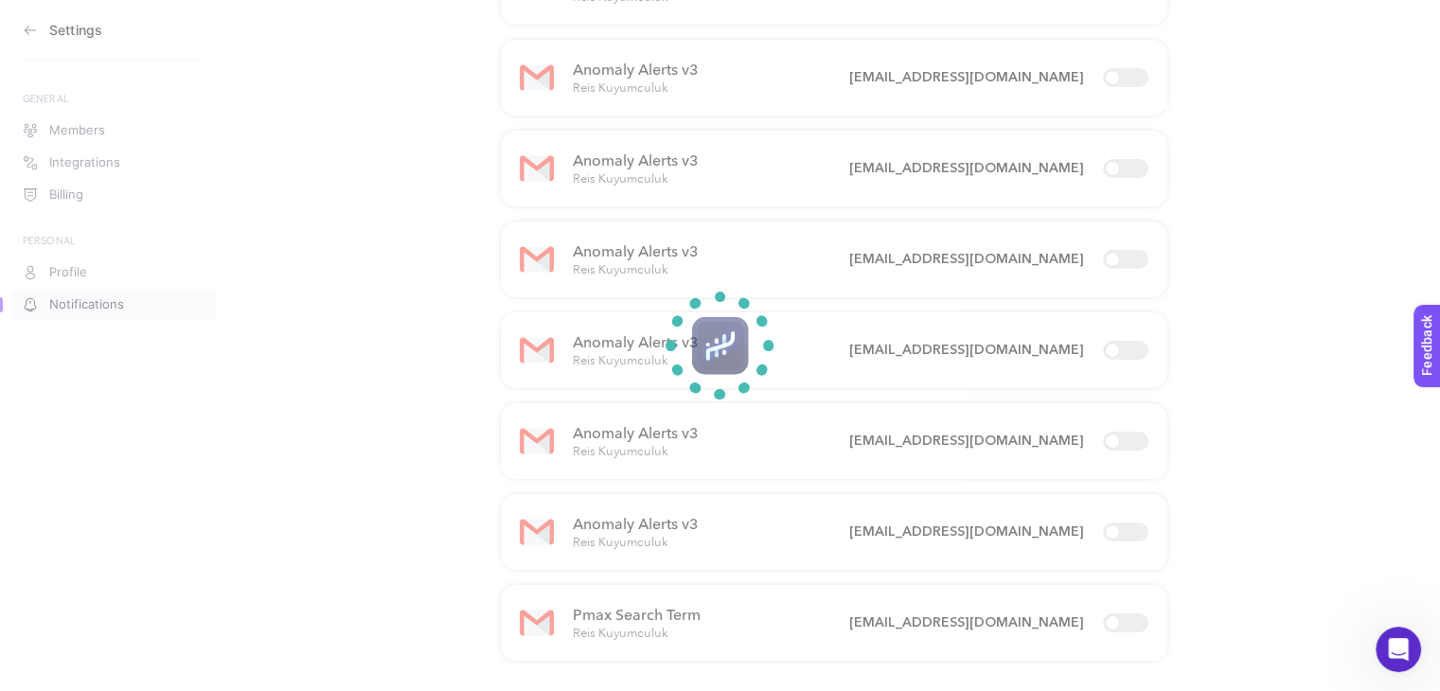
click at [687, 630] on section at bounding box center [720, 345] width 1440 height 691
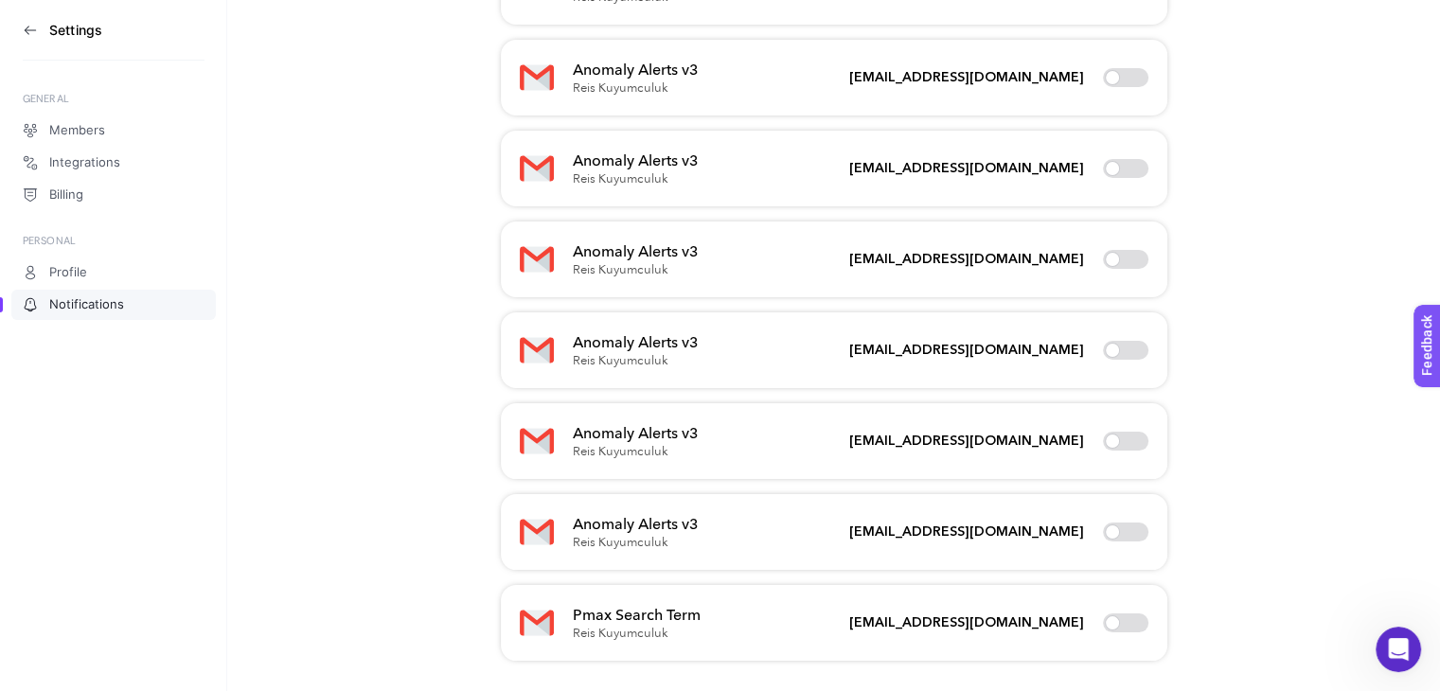
click at [687, 630] on p "Reis Kuyumculuk" at bounding box center [637, 634] width 128 height 15
drag, startPoint x: 890, startPoint y: 625, endPoint x: 1055, endPoint y: 627, distance: 164.8
click at [1055, 627] on h5 "[EMAIL_ADDRESS][DOMAIN_NAME]" at bounding box center [966, 623] width 235 height 19
copy h5 "[EMAIL_ADDRESS][DOMAIN_NAME]"
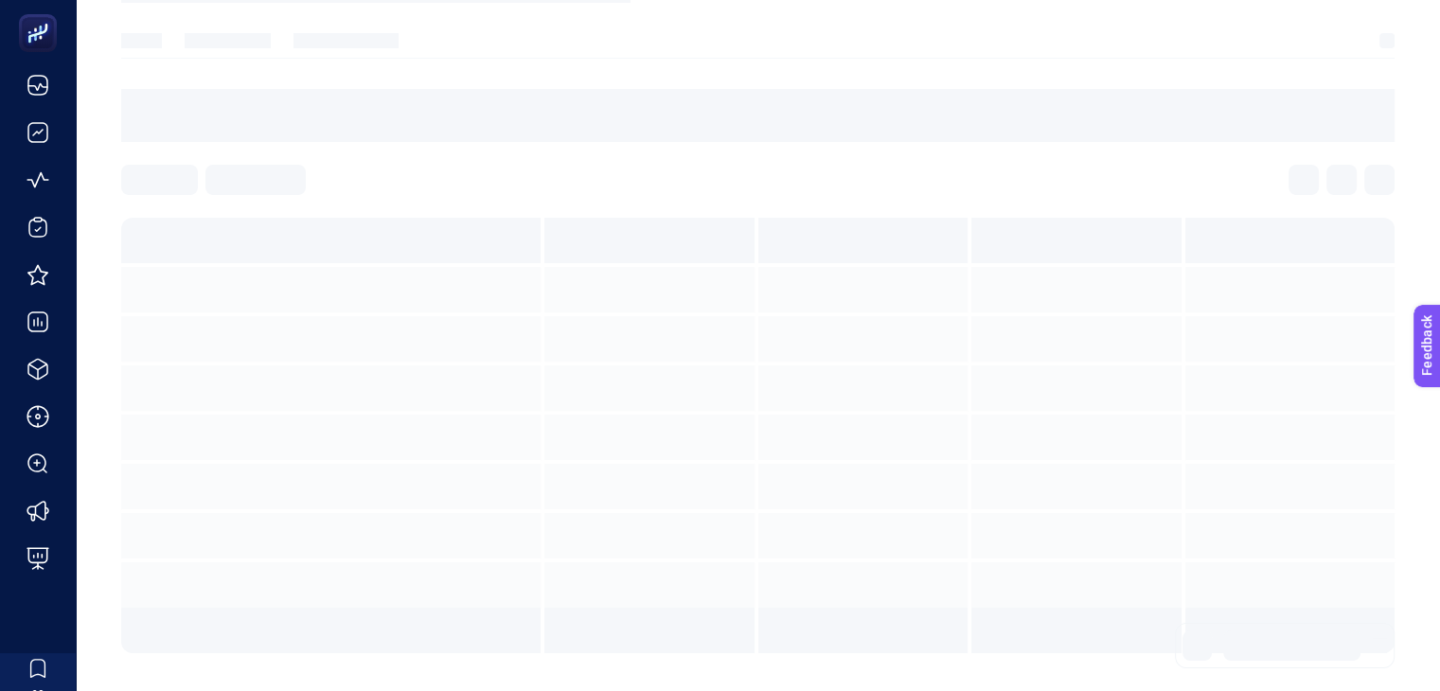
scroll to position [129, 0]
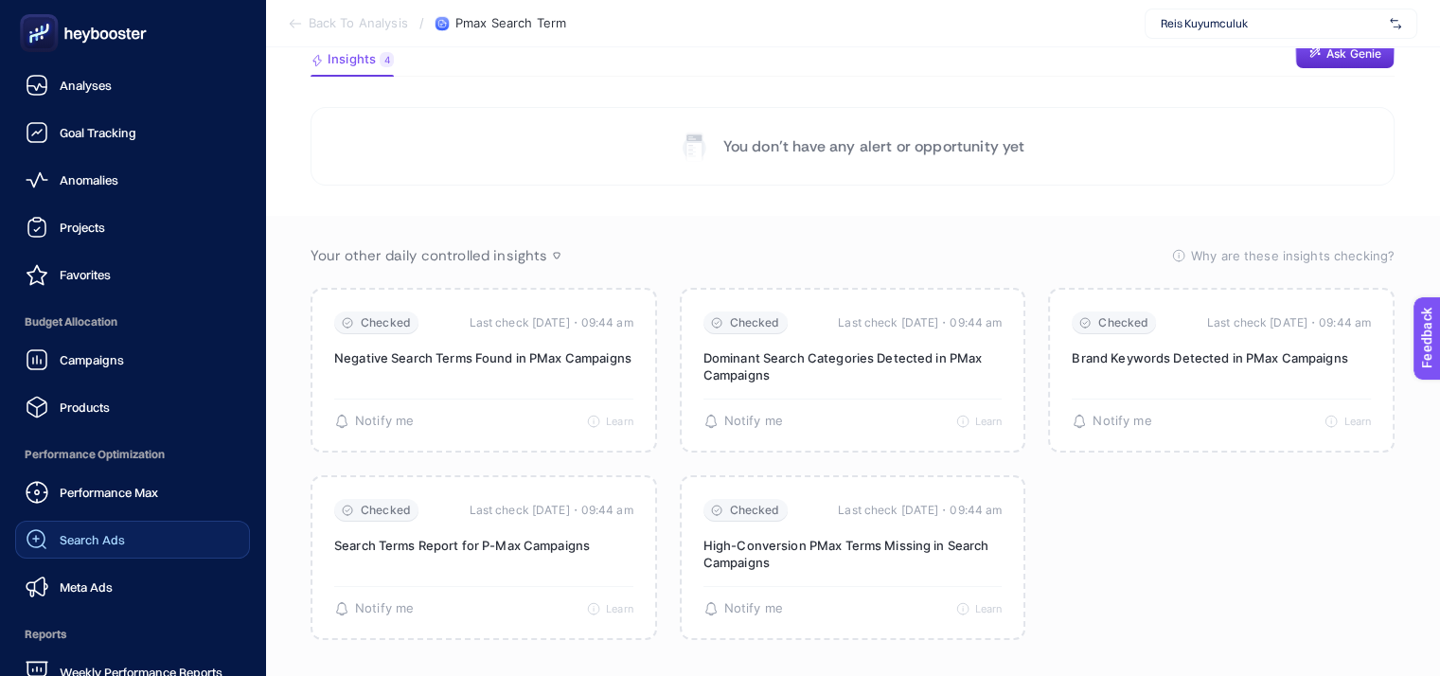
click at [155, 529] on link "Search Ads" at bounding box center [132, 540] width 235 height 38
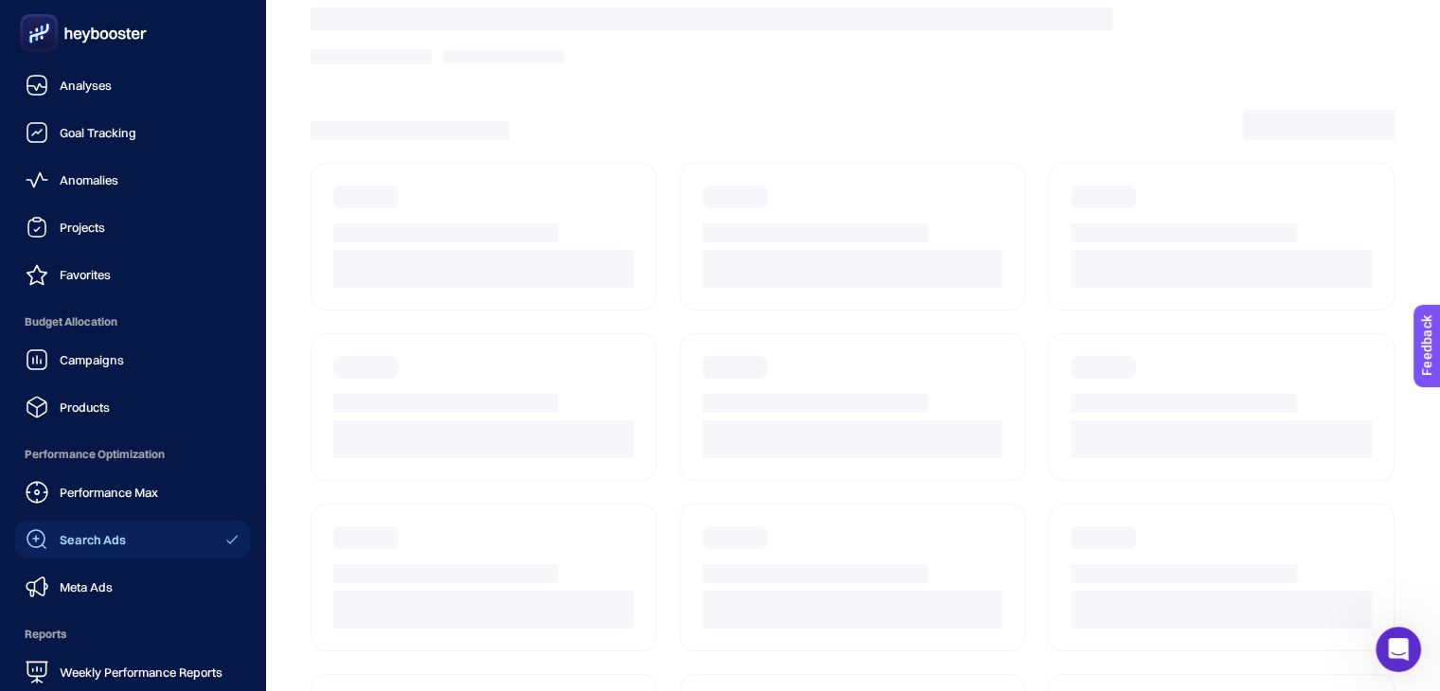
click at [140, 511] on div "Performance Max Search Ads Meta Ads" at bounding box center [132, 540] width 235 height 133
click at [140, 500] on div "Performance Max" at bounding box center [92, 492] width 133 height 23
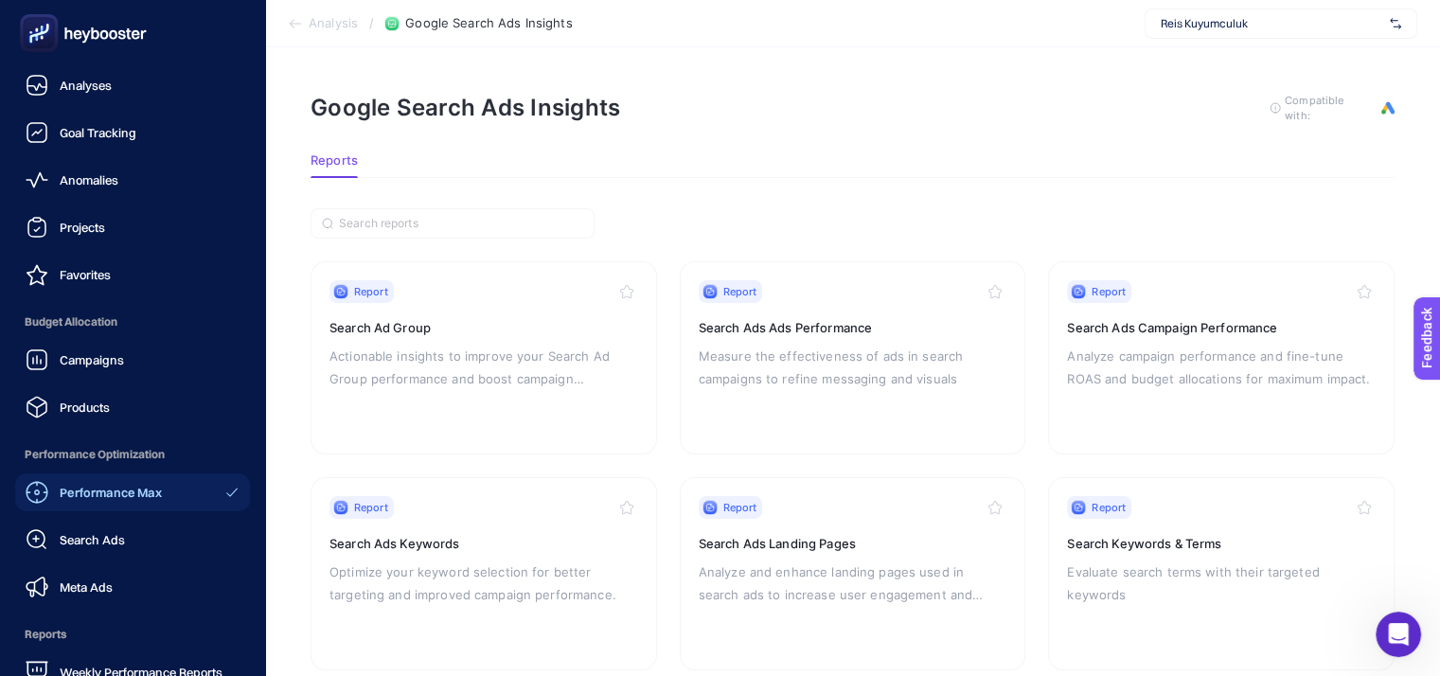
click at [129, 489] on span "Performance Max" at bounding box center [111, 492] width 102 height 15
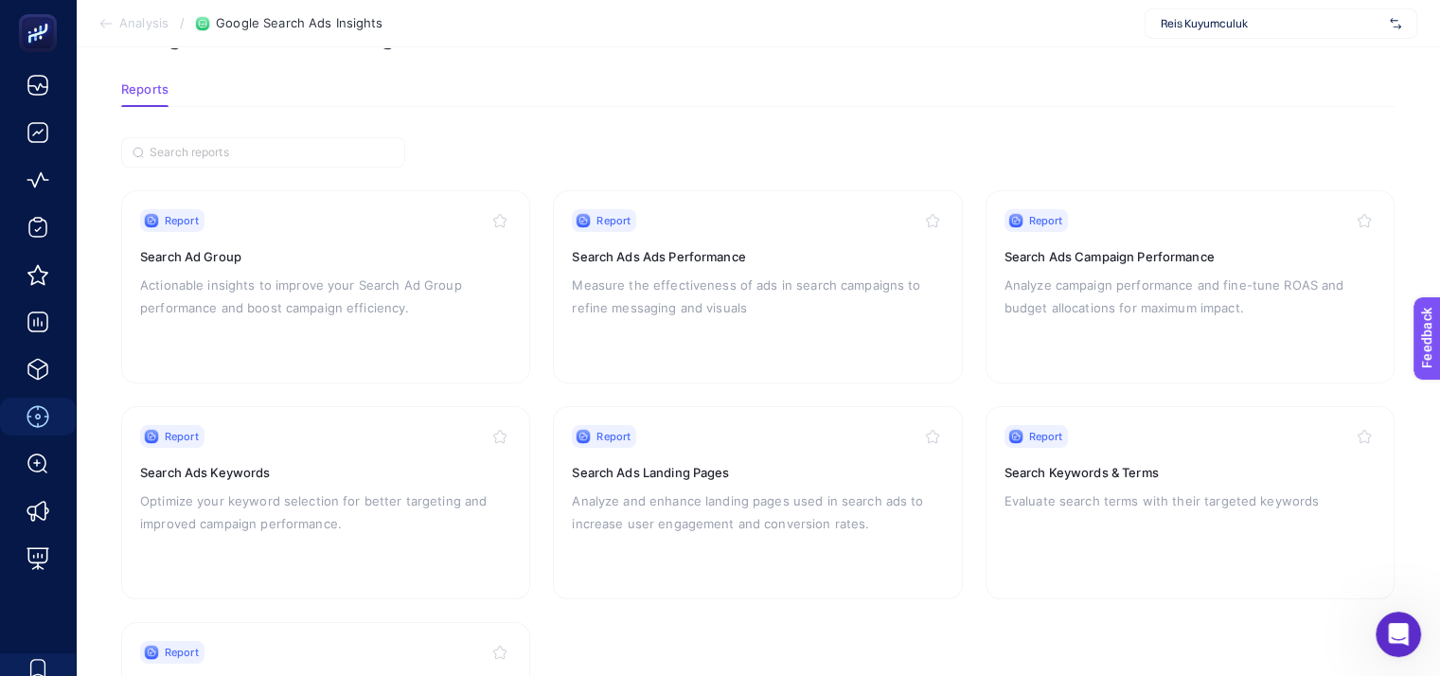
scroll to position [63, 0]
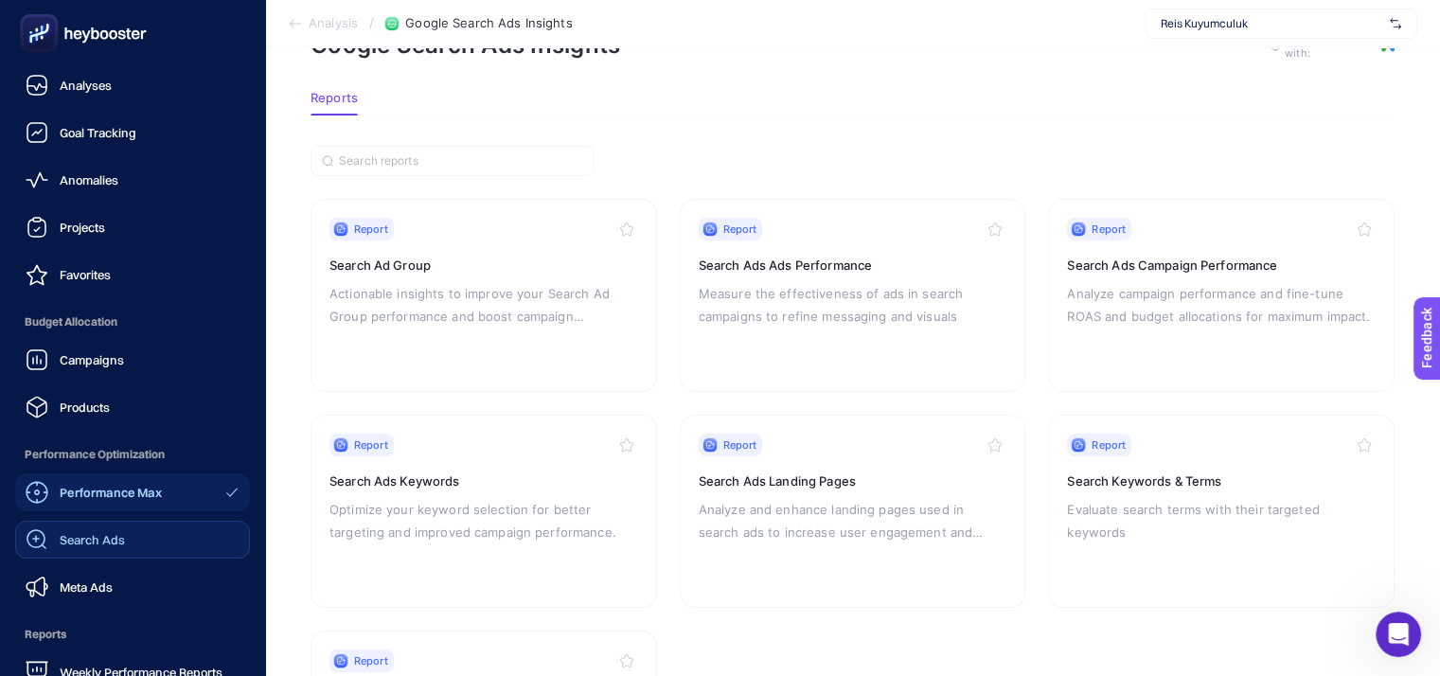
click at [101, 528] on div "Search Ads" at bounding box center [75, 539] width 99 height 23
click at [126, 491] on span "Performance Max" at bounding box center [109, 492] width 98 height 15
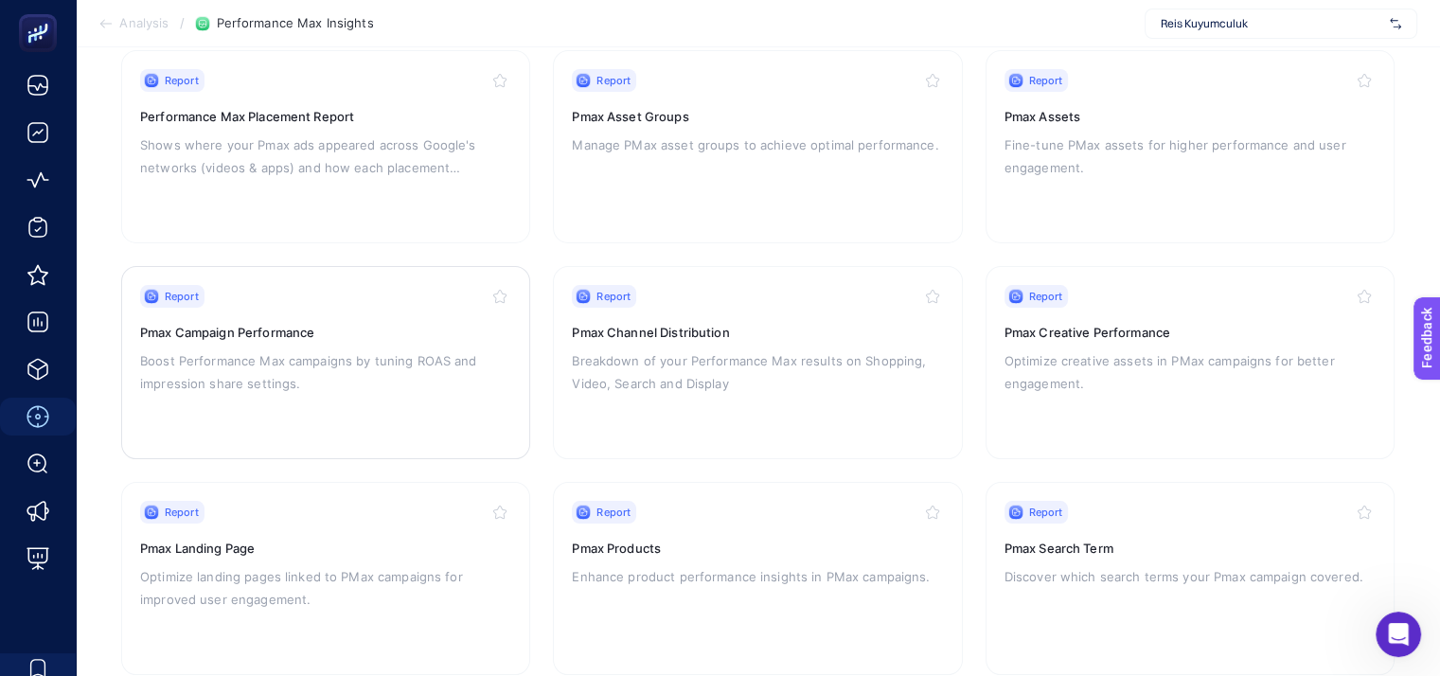
scroll to position [252, 0]
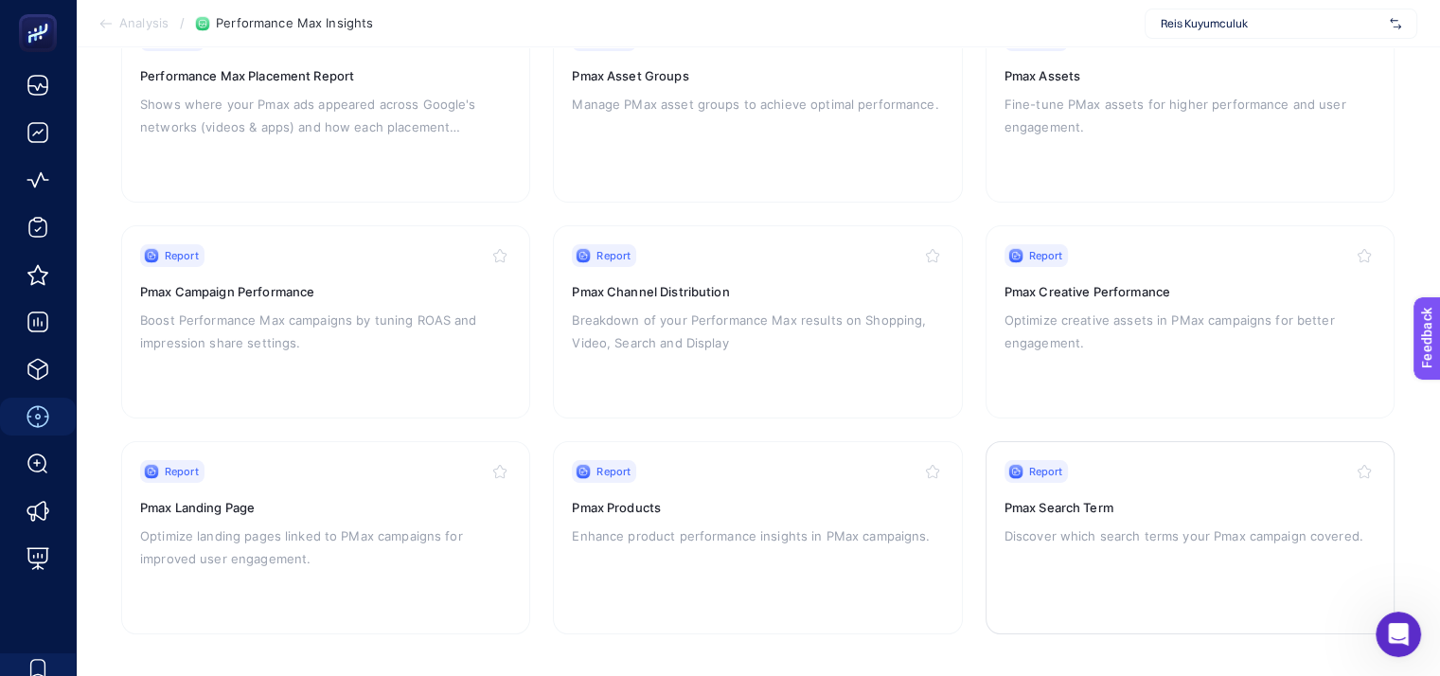
click at [1148, 527] on p "Discover which search terms your Pmax campaign covered." at bounding box center [1190, 536] width 371 height 23
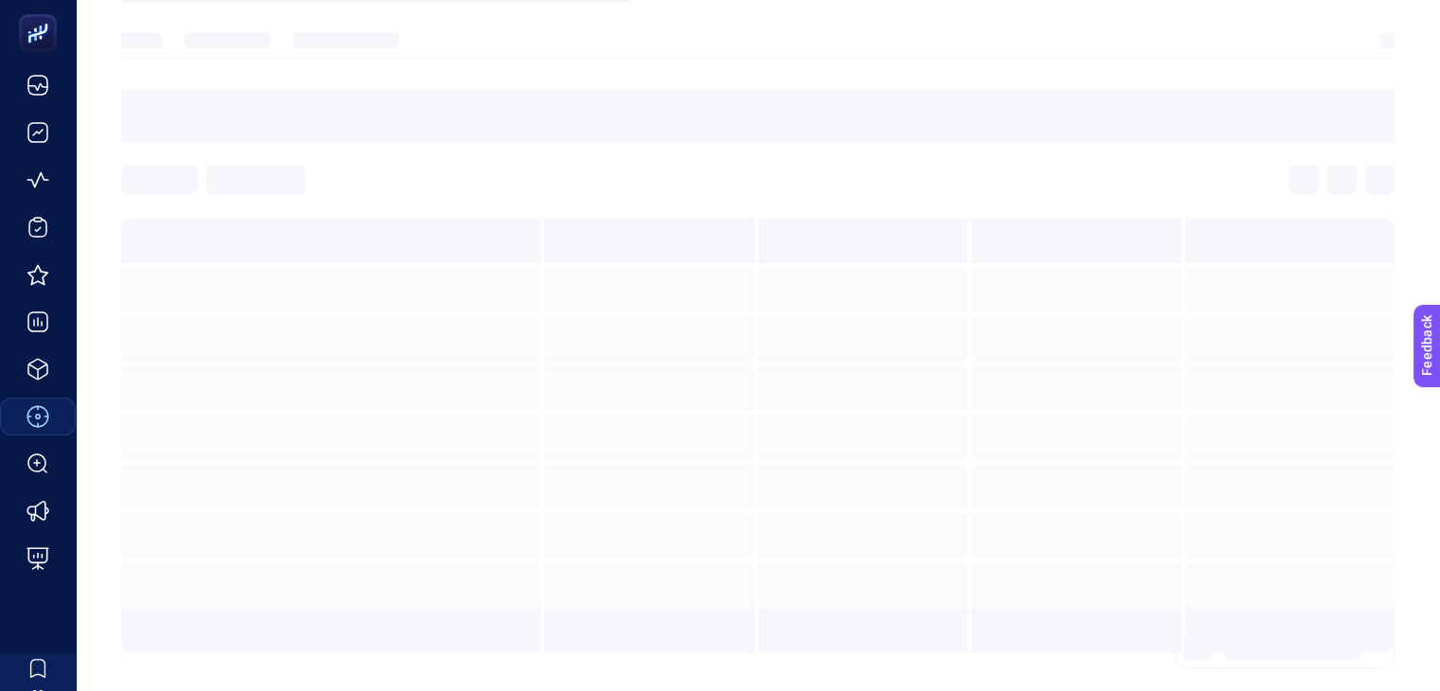
scroll to position [129, 0]
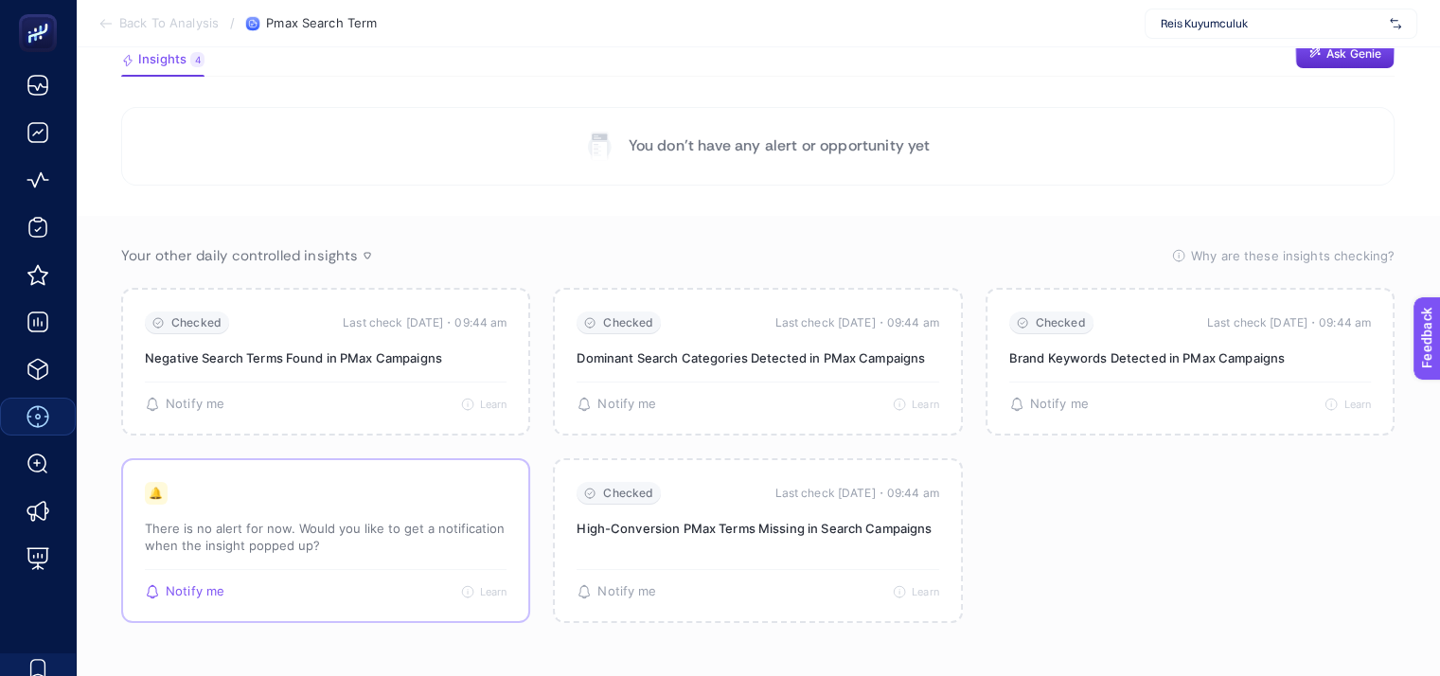
click at [363, 541] on p "There is no alert for now. Would you like to get a notification when the insigh…" at bounding box center [326, 537] width 362 height 34
click at [198, 597] on div "Checked Last check [DATE]・09:44 am Search Terms Report for P-Max Campaigns 🔔 Th…" at bounding box center [325, 540] width 409 height 165
click at [197, 589] on span "Notify me" at bounding box center [195, 591] width 59 height 15
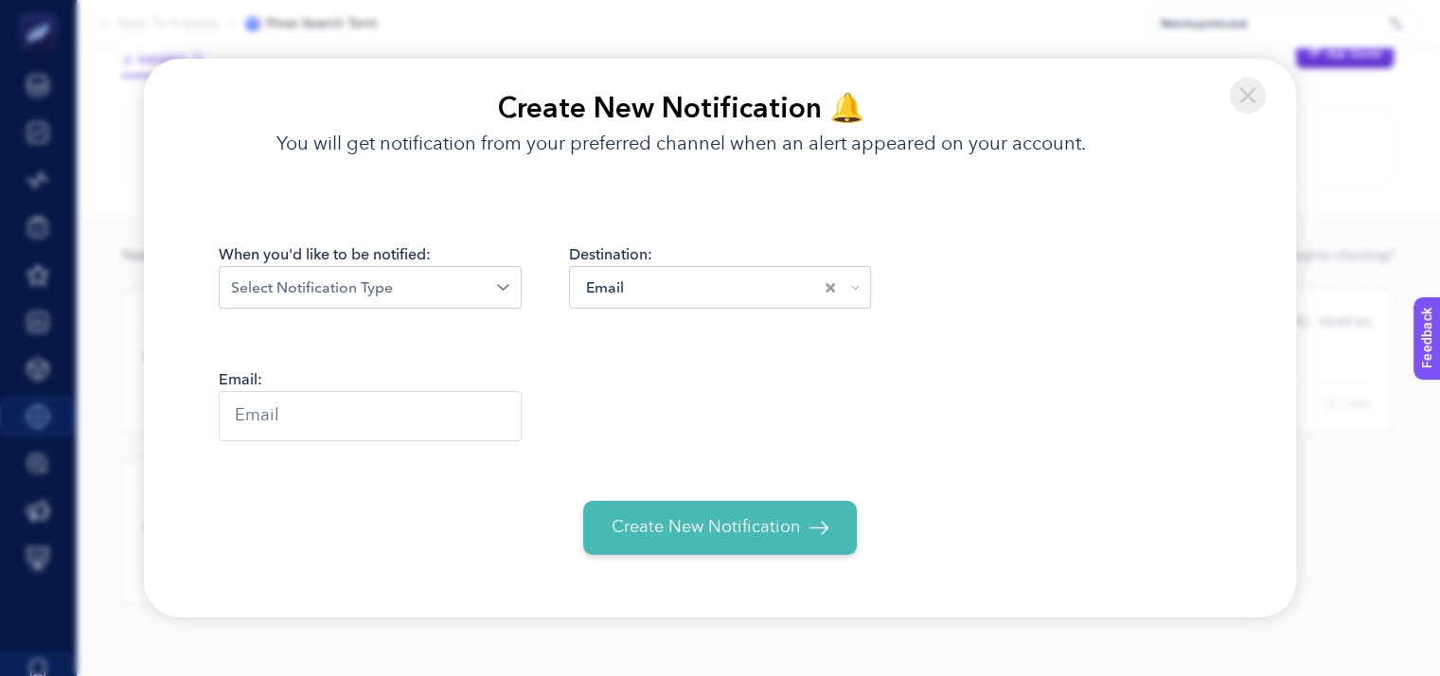
click at [350, 421] on input "text" at bounding box center [370, 416] width 303 height 50
paste input "[EMAIL_ADDRESS][DOMAIN_NAME]"
type input "[EMAIL_ADDRESS][DOMAIN_NAME]"
click at [356, 290] on input "Search for option" at bounding box center [364, 288] width 266 height 23
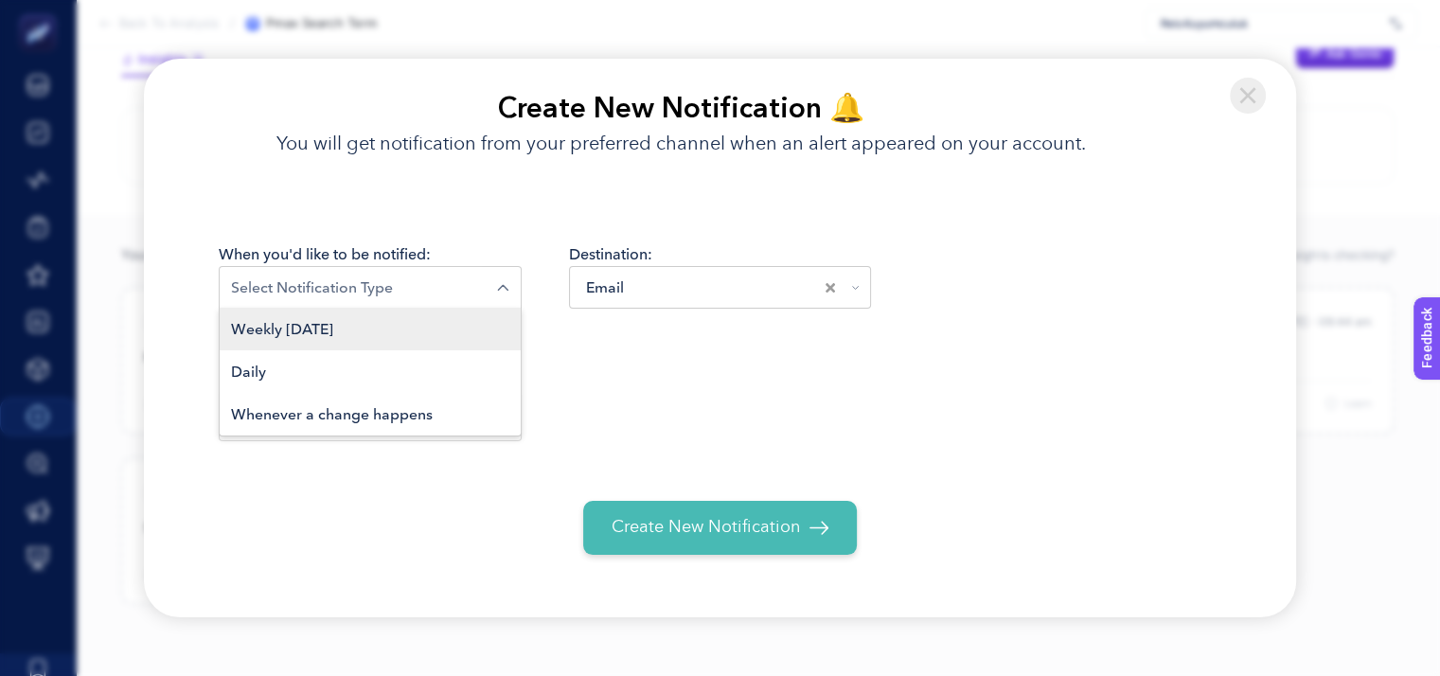
click at [364, 330] on li "Weekly [DATE]" at bounding box center [370, 329] width 301 height 43
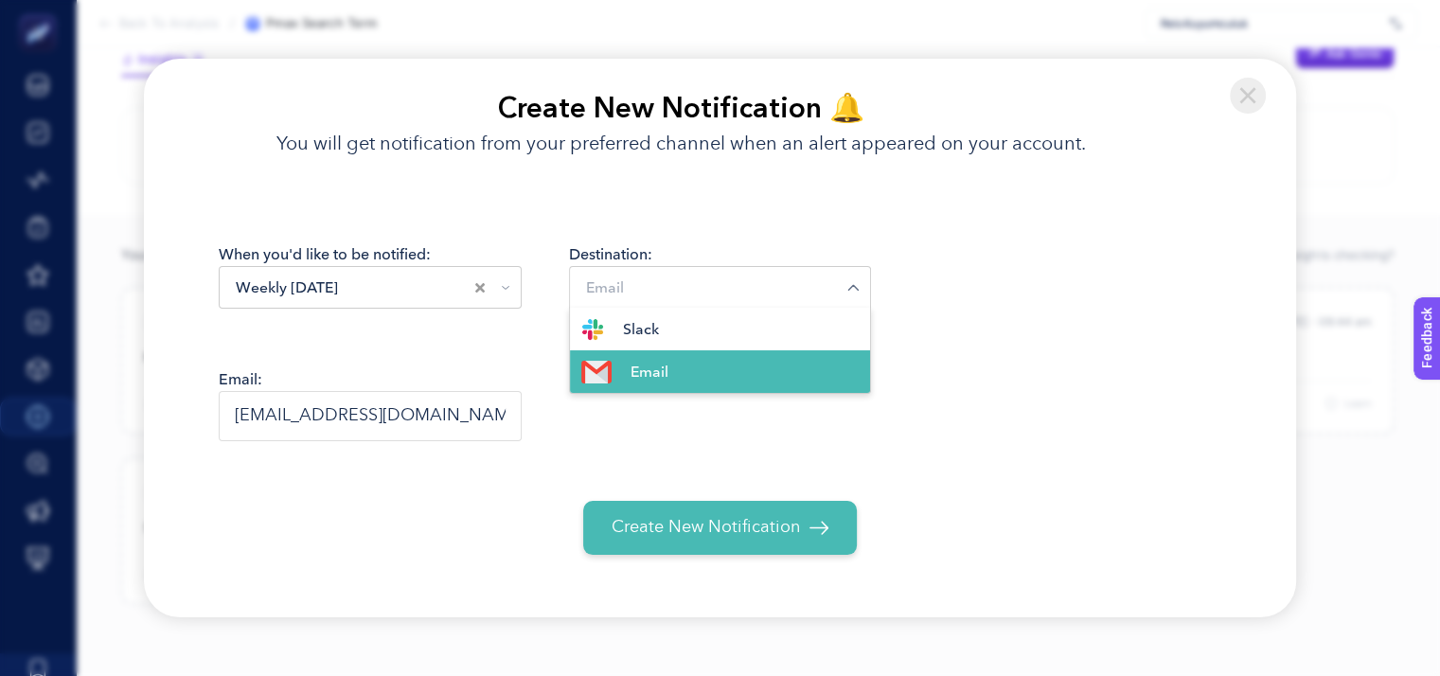
click at [665, 304] on div "Email Loading..." at bounding box center [720, 287] width 303 height 43
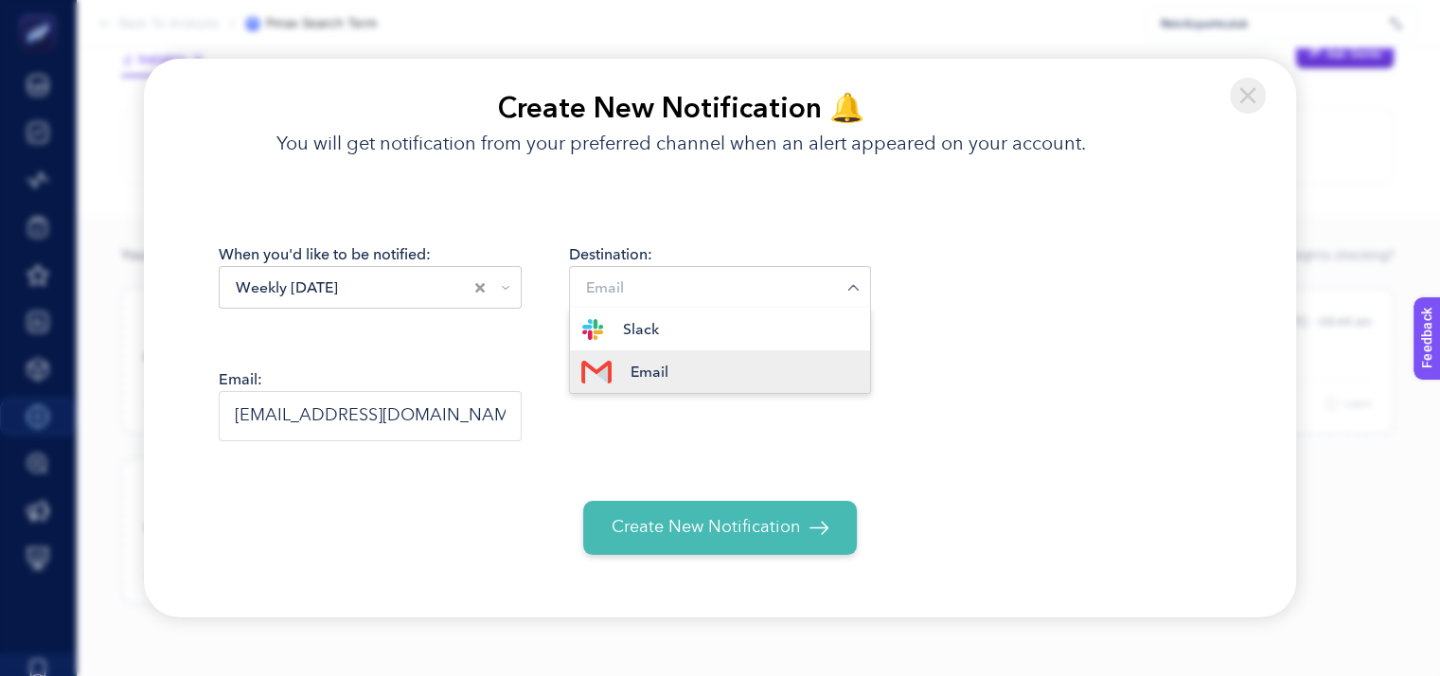
click at [681, 369] on li "Email" at bounding box center [720, 371] width 301 height 43
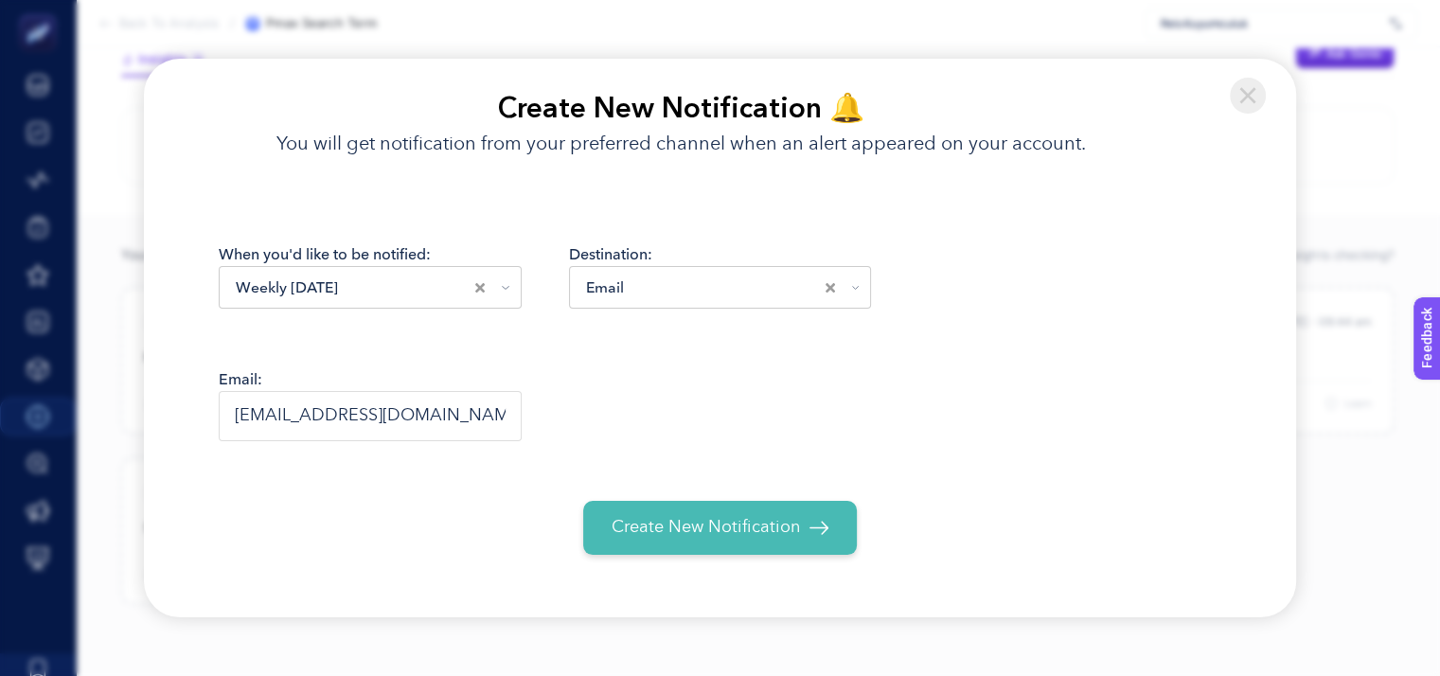
click at [689, 530] on span "Create New Notification" at bounding box center [706, 528] width 188 height 26
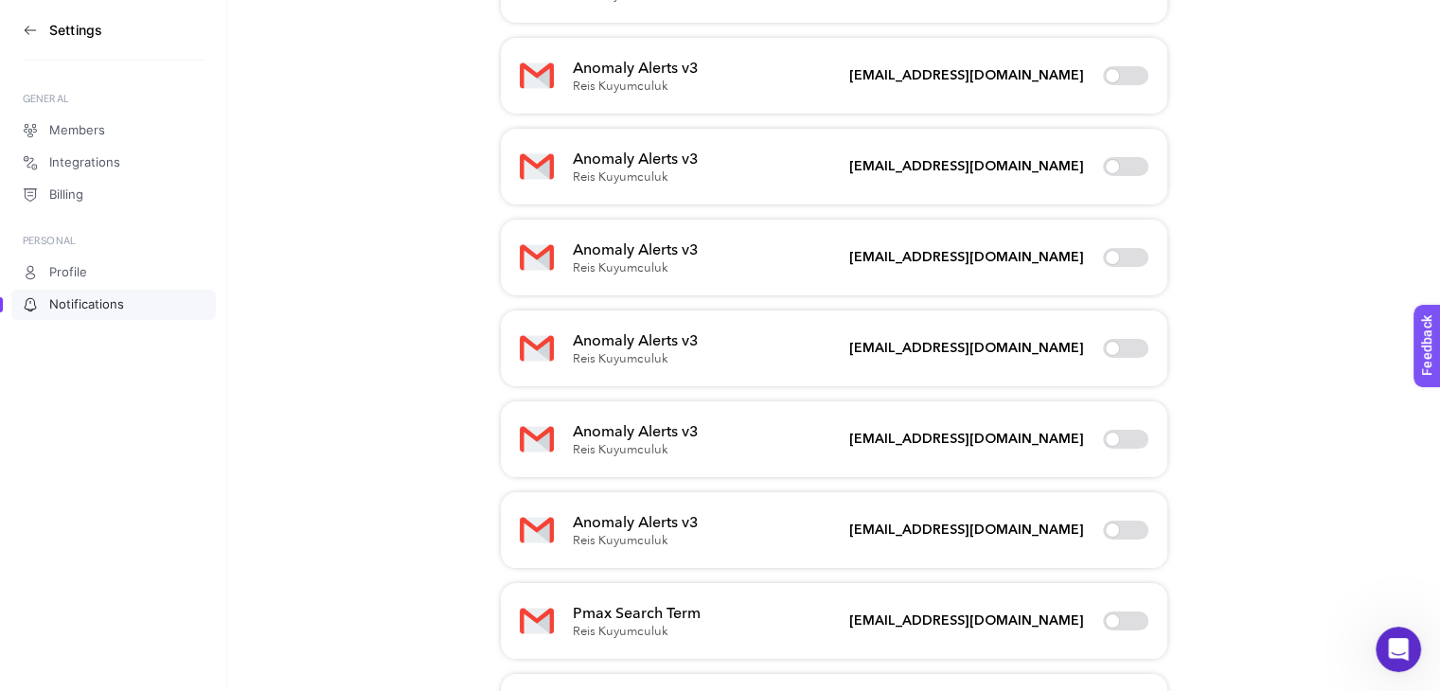
scroll to position [2108, 0]
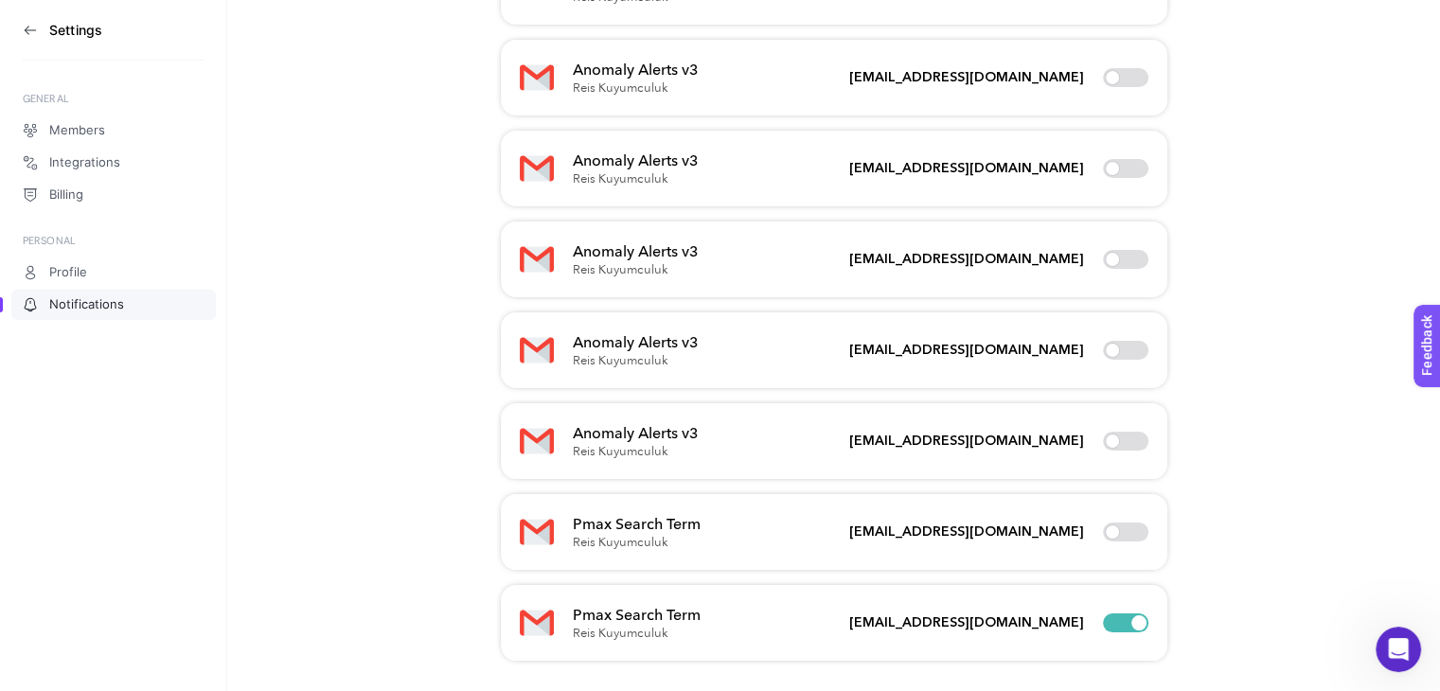
drag, startPoint x: 708, startPoint y: 408, endPoint x: 1250, endPoint y: 415, distance: 541.7
